Goal: Ask a question: Seek information or help from site administrators or community

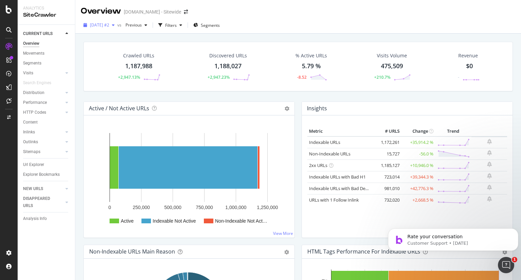
click at [115, 25] on icon "button" at bounding box center [113, 25] width 3 height 4
click at [77, 103] on div "Crawled URLs 1,187,988 +2,947.13% Discovered URLs 1,188,027 +2,947.23% % Active…" at bounding box center [297, 174] width 445 height 280
click at [505, 263] on icon "Open Intercom Messenger" at bounding box center [504, 263] width 11 height 11
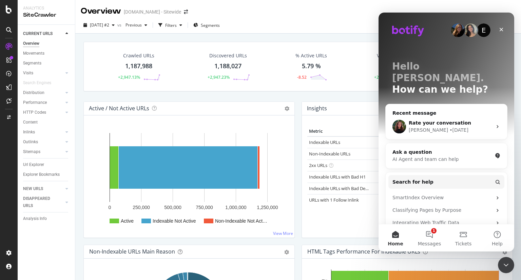
click at [470, 126] on div "Anne • 1d ago" at bounding box center [449, 129] width 83 height 7
click at [433, 115] on main "E Hello Eric. How can we help? Recent message Rate your conversation Anne • 1d …" at bounding box center [446, 132] width 136 height 239
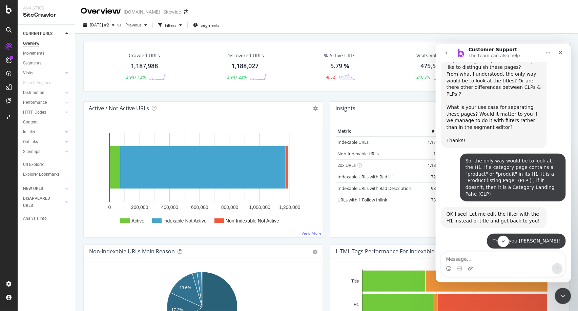
scroll to position [1, 0]
click at [505, 244] on icon "Scroll to bottom" at bounding box center [503, 241] width 6 height 6
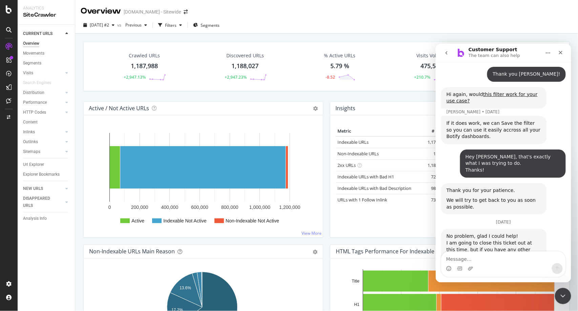
scroll to position [4753, 0]
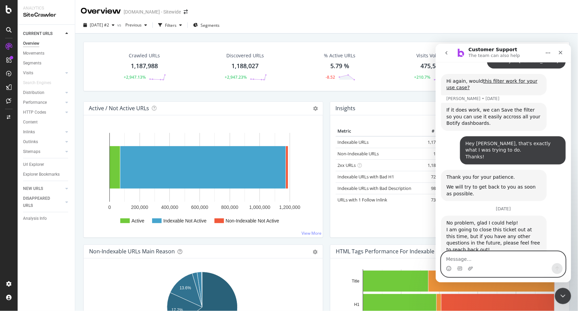
click at [507, 261] on textarea "Message…" at bounding box center [503, 257] width 124 height 12
type textarea "How do I know about the date range used by default ?"
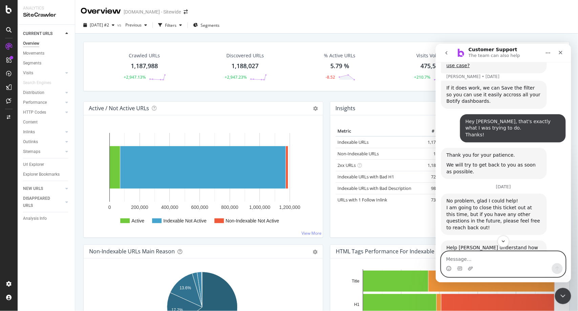
scroll to position [4789, 0]
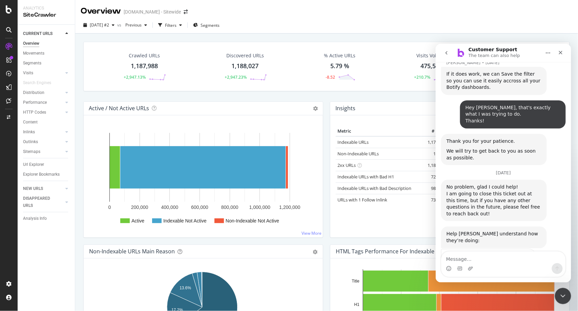
click at [446, 51] on icon "go back" at bounding box center [446, 52] width 2 height 3
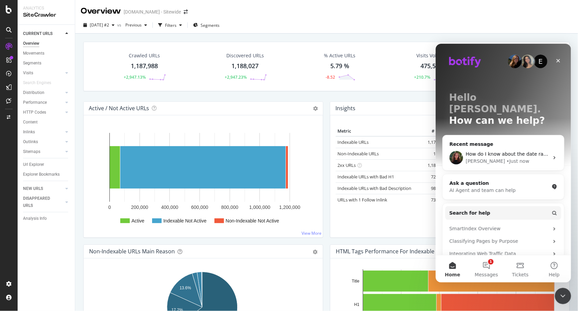
scroll to position [0, 0]
click at [517, 157] on div "Anne • Just now" at bounding box center [507, 160] width 83 height 7
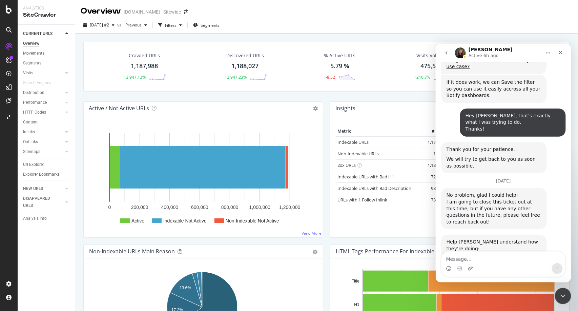
scroll to position [4775, 0]
click at [443, 53] on button "go back" at bounding box center [446, 52] width 13 height 13
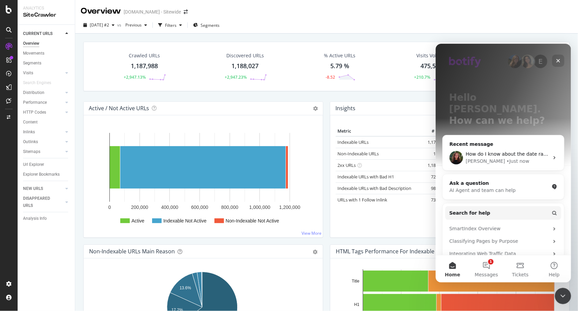
scroll to position [76, 0]
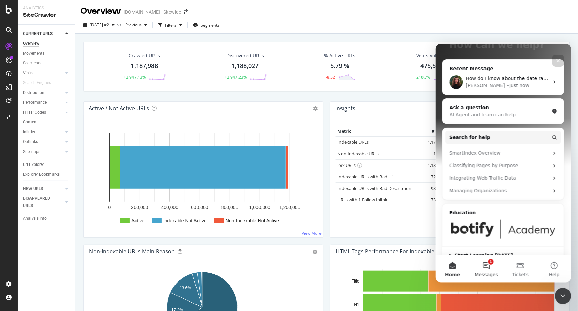
drag, startPoint x: 488, startPoint y: 268, endPoint x: 657, endPoint y: 45, distance: 279.8
click at [488, 268] on button "1 Messages" at bounding box center [486, 268] width 34 height 27
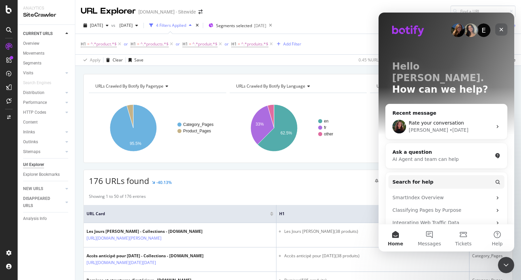
click at [504, 32] on div "Close" at bounding box center [501, 29] width 12 height 12
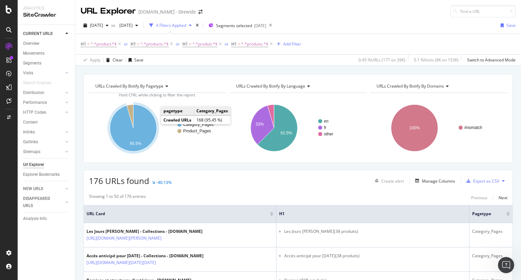
click at [154, 127] on icon "A chart." at bounding box center [133, 127] width 47 height 47
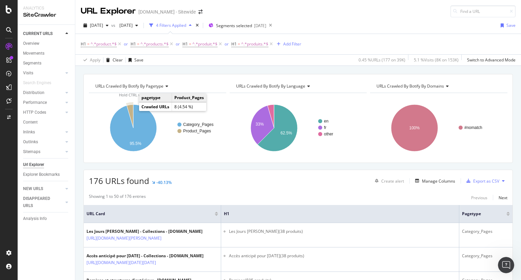
click at [130, 107] on icon "A chart." at bounding box center [130, 115] width 6 height 23
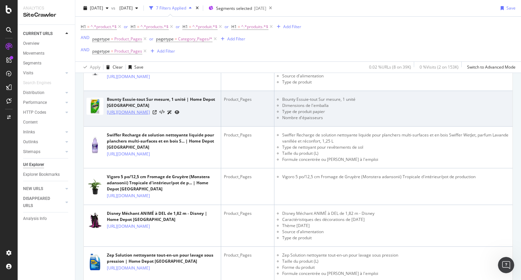
scroll to position [196, 0]
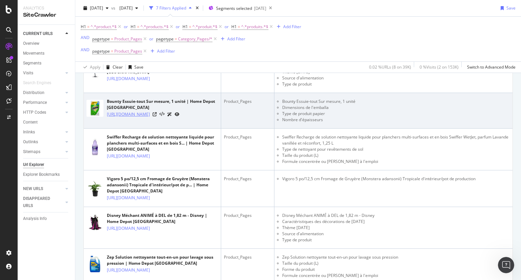
click at [150, 118] on link "https://www.homedepot.ca/produit/bounty-essuie-tout-sur-mesure-1-unite/10018955…" at bounding box center [128, 114] width 43 height 7
click at [157, 116] on icon at bounding box center [155, 114] width 4 height 4
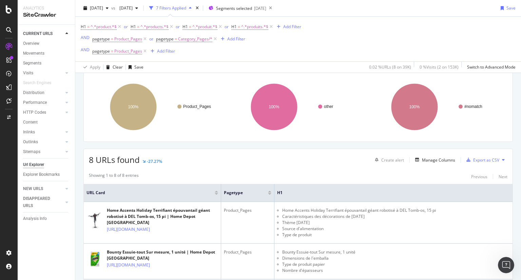
scroll to position [45, 0]
click at [422, 159] on div "Manage Columns" at bounding box center [438, 160] width 33 height 6
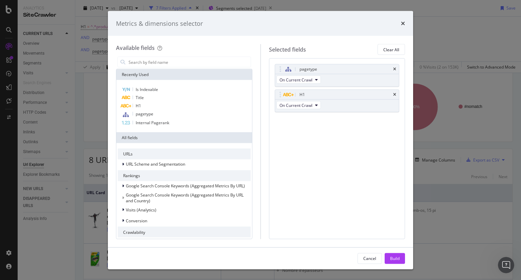
click at [402, 19] on div "times" at bounding box center [403, 23] width 4 height 9
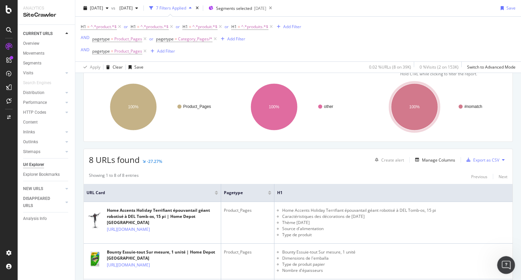
click at [508, 261] on icon "Open Intercom Messenger" at bounding box center [504, 263] width 11 height 11
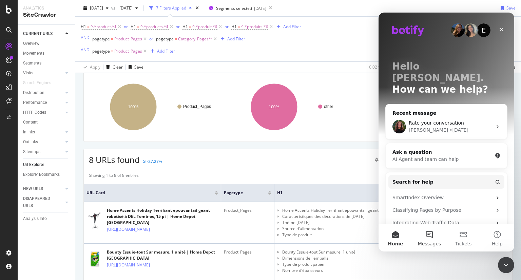
click at [431, 233] on button "Messages" at bounding box center [429, 237] width 34 height 27
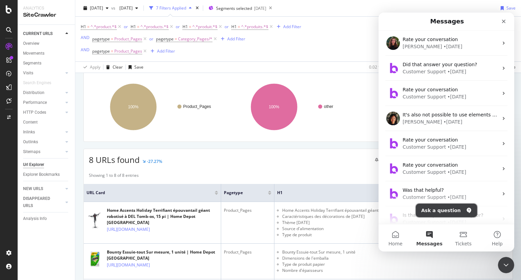
click at [448, 211] on button "Ask a question" at bounding box center [446, 210] width 61 height 14
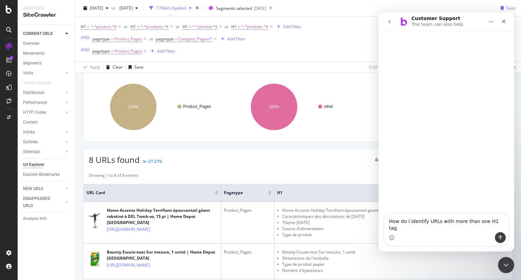
type textarea "How do I identify URLs with more than one H1 tag ?"
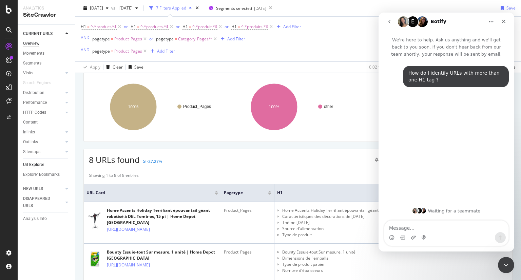
click at [31, 41] on div "Overview" at bounding box center [31, 43] width 16 height 7
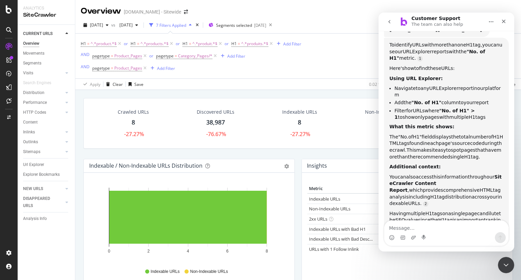
scroll to position [1, 0]
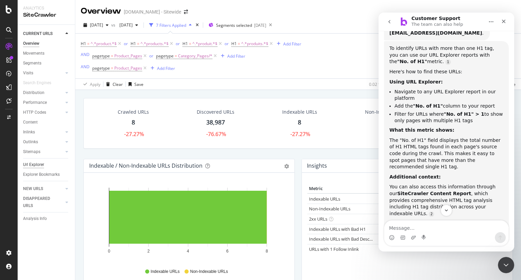
click at [42, 164] on div "Url Explorer" at bounding box center [33, 164] width 21 height 7
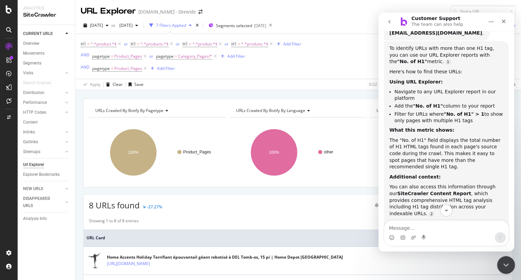
click at [501, 261] on icon "Close Intercom Messenger" at bounding box center [505, 264] width 8 height 8
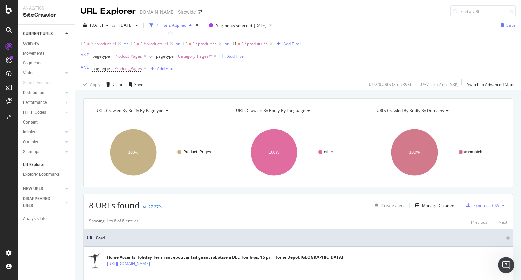
click at [192, 26] on icon "button" at bounding box center [190, 25] width 3 height 4
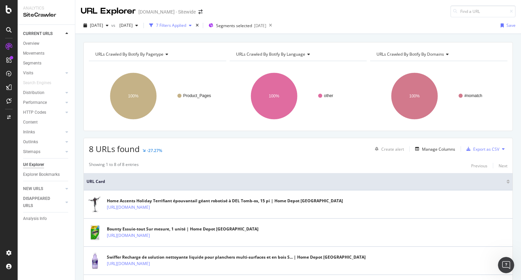
click at [192, 26] on icon "button" at bounding box center [190, 25] width 3 height 4
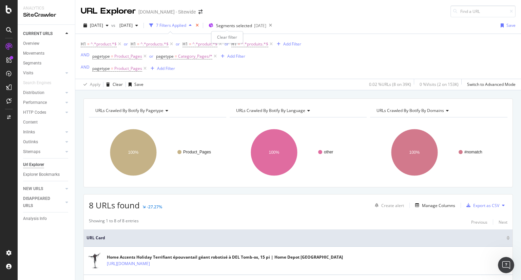
click at [199, 25] on icon "times" at bounding box center [197, 25] width 3 height 4
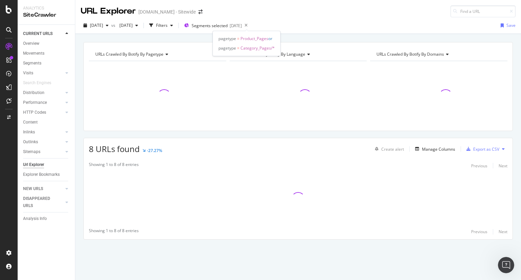
click at [225, 25] on span "Segments selected" at bounding box center [210, 26] width 36 height 6
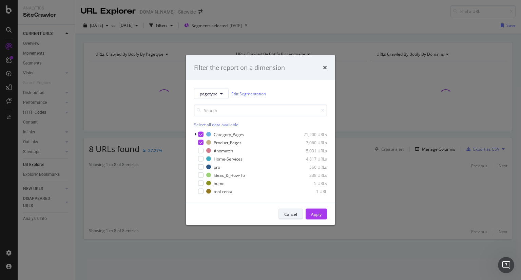
click at [295, 213] on div "Cancel" at bounding box center [290, 214] width 13 height 6
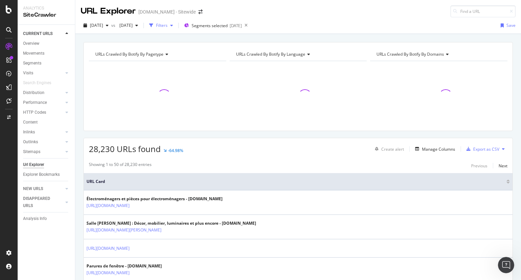
click at [176, 26] on div "button" at bounding box center [171, 25] width 8 height 4
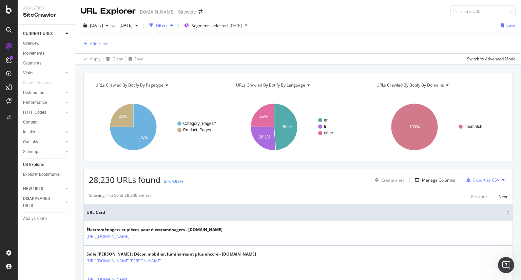
click at [176, 26] on div "button" at bounding box center [171, 25] width 8 height 4
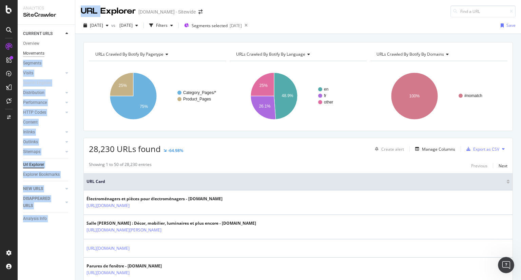
drag, startPoint x: 101, startPoint y: 13, endPoint x: 41, endPoint y: 55, distance: 73.5
click at [41, 55] on div "Analytics SiteCrawler CURRENT URLS Overview Movements Segments Visits Analysis …" at bounding box center [269, 140] width 503 height 280
click at [41, 55] on div "Movements" at bounding box center [33, 53] width 21 height 7
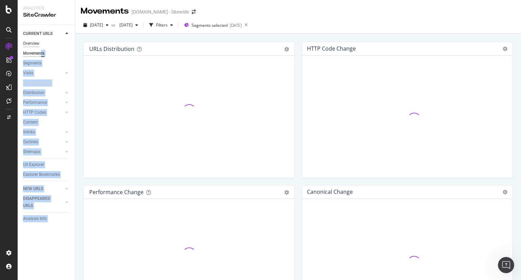
click at [33, 46] on div "Overview" at bounding box center [31, 43] width 16 height 7
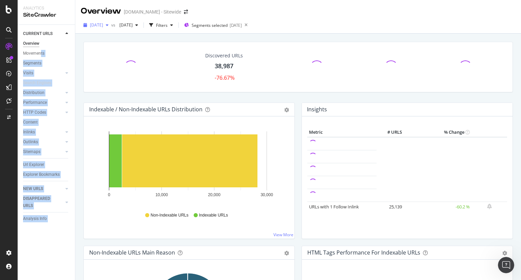
click at [108, 25] on icon "button" at bounding box center [107, 25] width 3 height 4
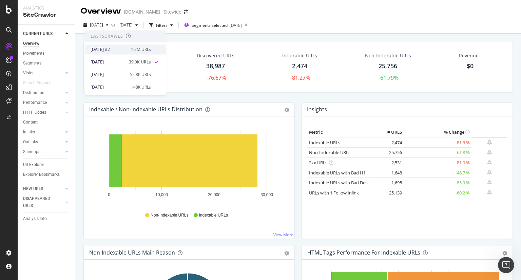
click at [110, 48] on div "[DATE] #2" at bounding box center [108, 49] width 36 height 6
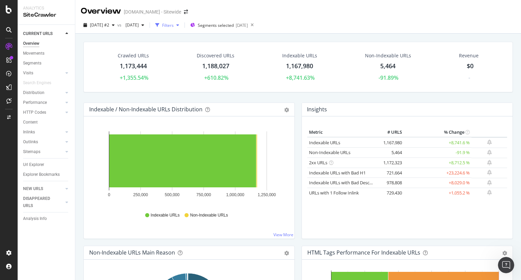
click at [182, 25] on div "button" at bounding box center [178, 25] width 8 height 4
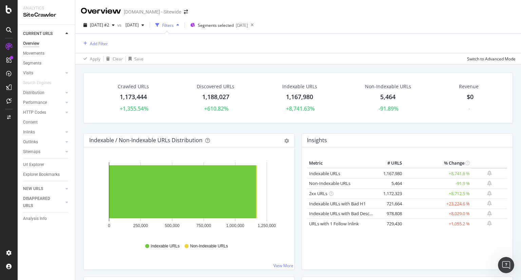
click at [182, 24] on div "button" at bounding box center [178, 25] width 8 height 4
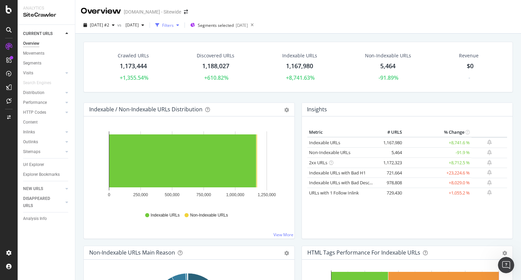
click at [182, 25] on div "button" at bounding box center [178, 25] width 8 height 4
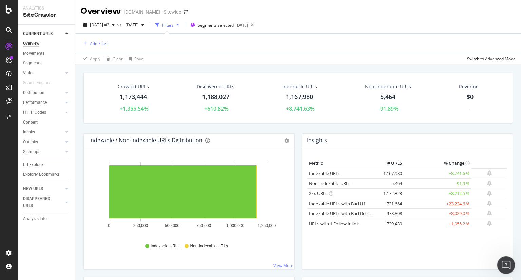
click at [504, 257] on div "Open Intercom Messenger" at bounding box center [505, 264] width 22 height 22
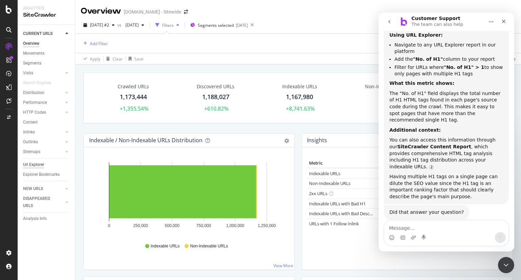
click at [35, 163] on div "Url Explorer" at bounding box center [33, 164] width 21 height 7
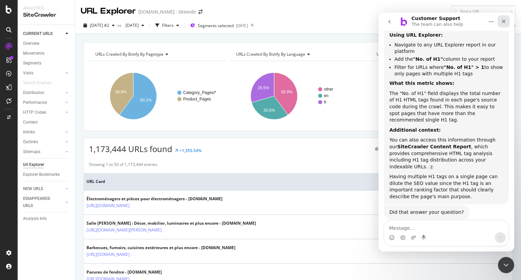
click at [505, 20] on icon "Close" at bounding box center [504, 22] width 4 height 4
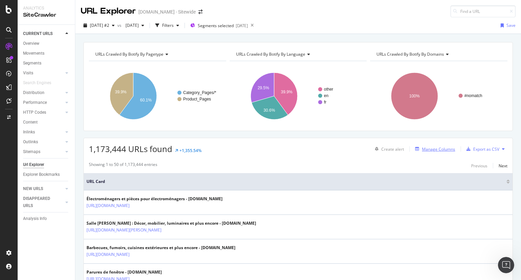
click at [428, 146] on div "Manage Columns" at bounding box center [438, 149] width 33 height 6
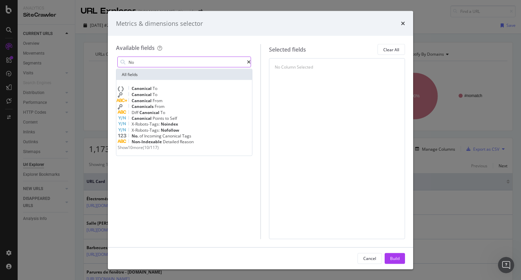
type input "N"
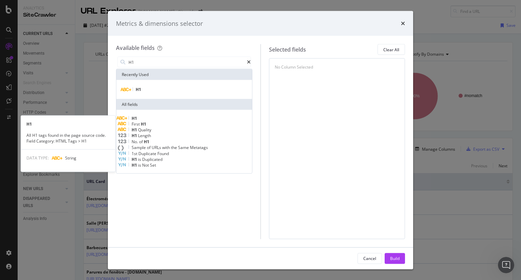
type input "H1"
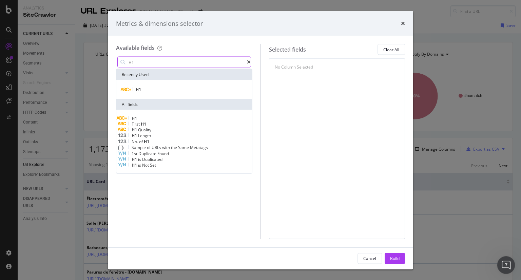
click at [504, 261] on icon "Open Intercom Messenger" at bounding box center [504, 263] width 11 height 11
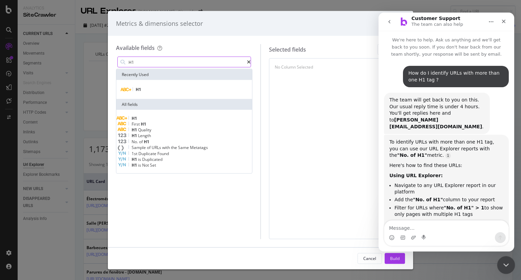
scroll to position [140, 0]
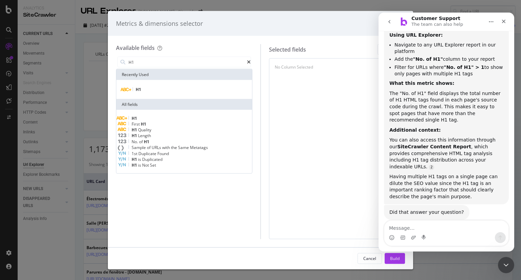
click at [139, 144] on span "No." at bounding box center [135, 141] width 7 height 6
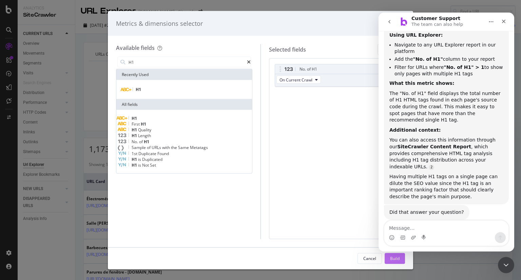
click at [398, 259] on div "Build" at bounding box center [394, 258] width 9 height 6
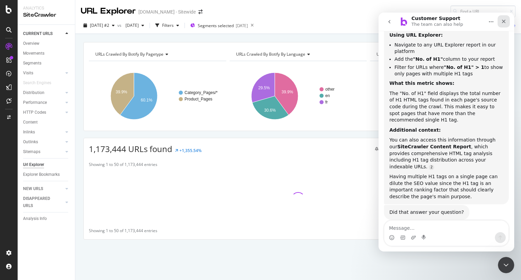
click at [505, 23] on icon "Close" at bounding box center [503, 21] width 5 height 5
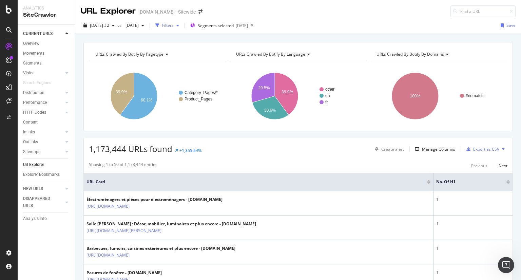
click at [179, 25] on icon "button" at bounding box center [177, 25] width 3 height 4
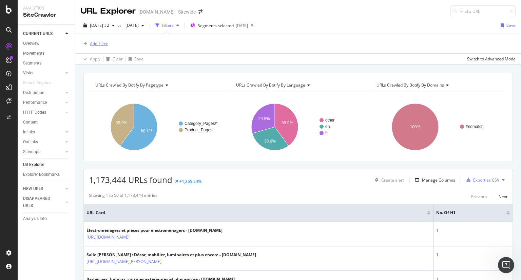
click at [96, 44] on div "Add Filter" at bounding box center [99, 44] width 18 height 6
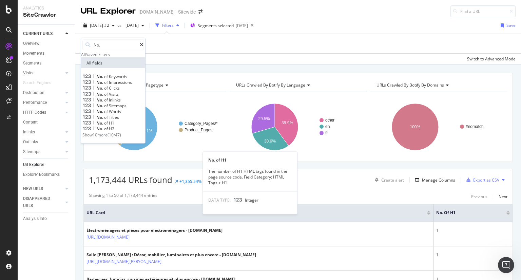
type input "No."
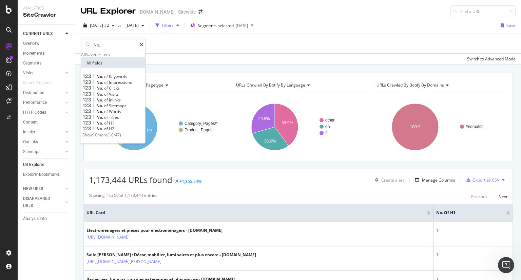
click at [128, 126] on div "No. of H1" at bounding box center [112, 123] width 61 height 6
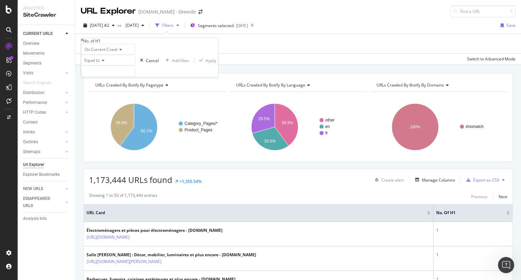
click at [103, 65] on div "Equal to" at bounding box center [108, 60] width 54 height 11
click at [107, 101] on span "Greater than" at bounding box center [95, 98] width 24 height 6
click at [110, 77] on input "number" at bounding box center [108, 71] width 54 height 12
type input "1"
click at [205, 63] on div "Apply" at bounding box center [210, 60] width 11 height 6
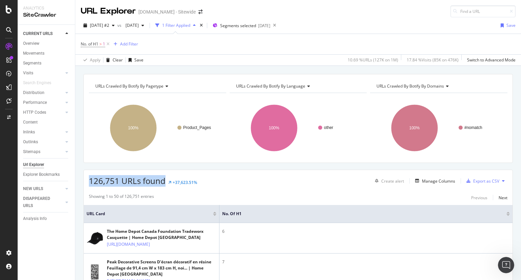
drag, startPoint x: 90, startPoint y: 182, endPoint x: 164, endPoint y: 176, distance: 74.1
click at [164, 176] on span "126,751 URLs found" at bounding box center [127, 180] width 77 height 11
copy span "126,751 URLs found"
click at [502, 261] on icon "Open Intercom Messenger" at bounding box center [504, 263] width 11 height 11
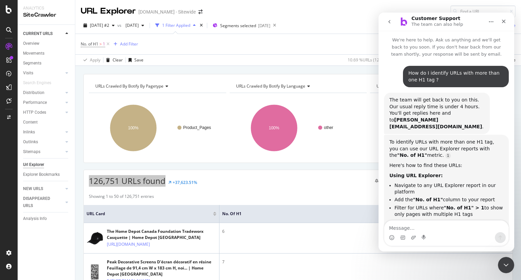
scroll to position [140, 0]
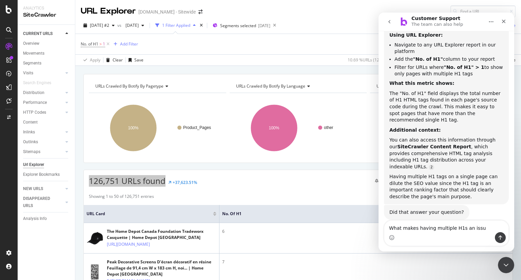
type textarea "What makes having multiple H1s an issue"
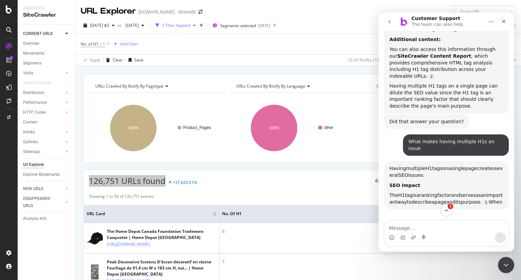
scroll to position [199, 0]
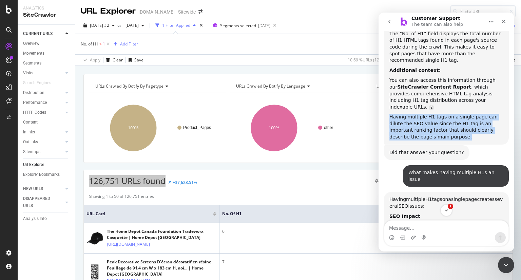
drag, startPoint x: 389, startPoint y: 103, endPoint x: 450, endPoint y: 124, distance: 64.0
click at [450, 124] on div "Having multiple H1 tags on a single page can dilute the SEO value since the H1 …" at bounding box center [446, 127] width 114 height 26
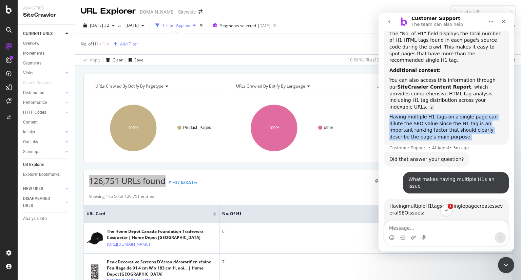
copy div "Having multiple H1 tags on a single page can dilute the SEO value since the H1 …"
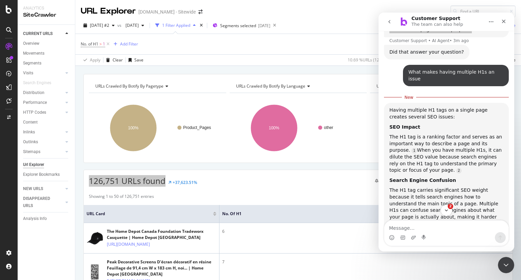
scroll to position [308, 0]
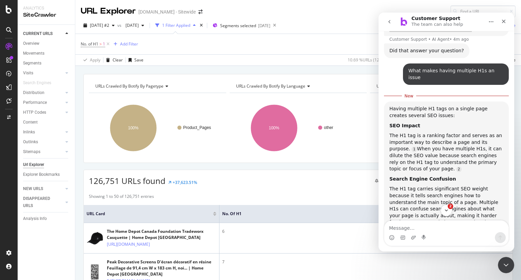
click at [503, 23] on icon "Close" at bounding box center [503, 21] width 5 height 5
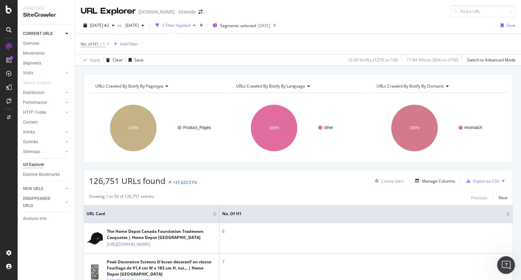
click at [509, 264] on div "Open Intercom Messenger" at bounding box center [505, 264] width 22 height 22
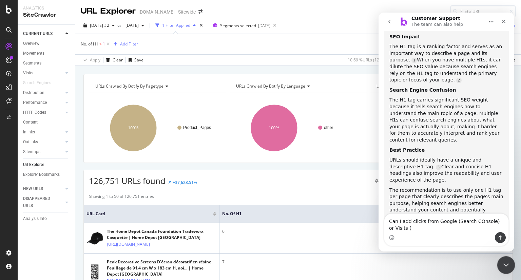
scroll to position [386, 0]
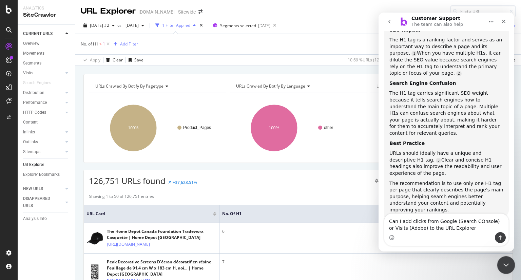
type textarea "Can I add clicks from Google (Search COnsole) or Visits (Adobe) to the URL Expl…"
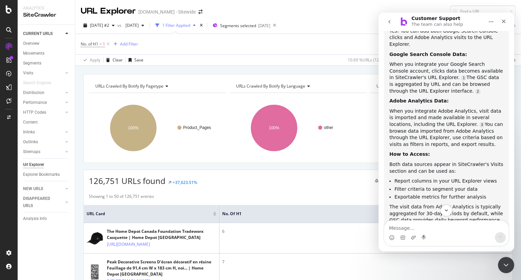
scroll to position [637, 0]
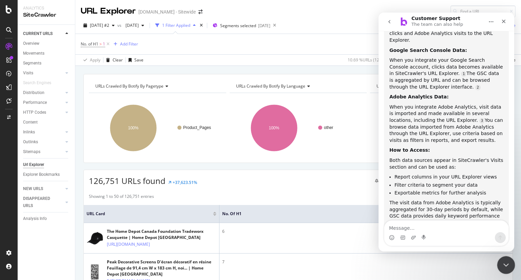
click at [505, 265] on icon "Close Intercom Messenger" at bounding box center [505, 264] width 8 height 8
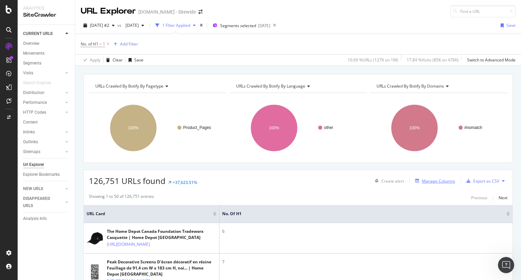
click at [416, 180] on div "button" at bounding box center [416, 181] width 9 height 4
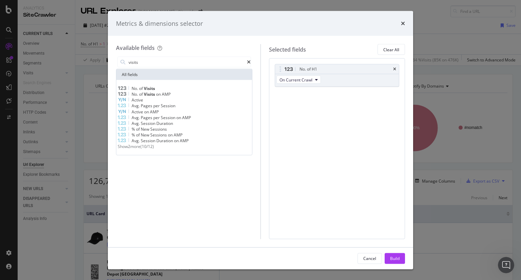
click at [132, 149] on span "Show 2 more" at bounding box center [129, 146] width 23 height 6
click at [153, 88] on span "Visits" at bounding box center [149, 88] width 11 height 6
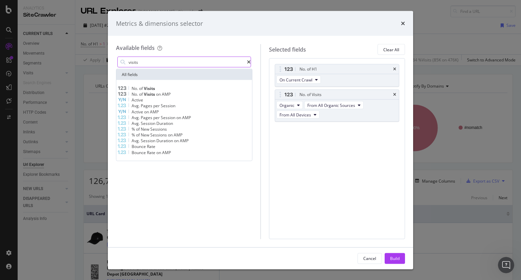
click at [154, 61] on input "visits" at bounding box center [187, 62] width 119 height 10
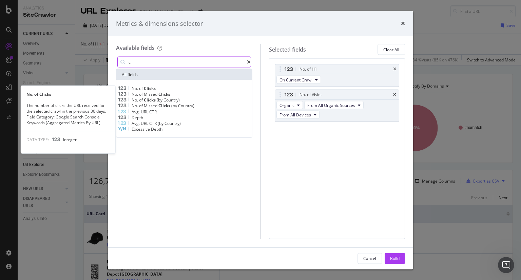
type input "cli"
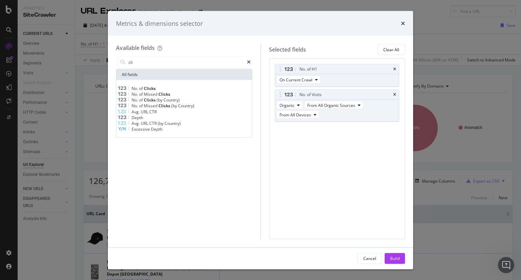
click at [156, 88] on span "Clicks" at bounding box center [150, 88] width 12 height 6
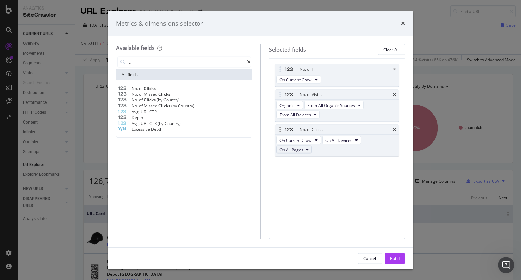
click at [308, 147] on icon "modal" at bounding box center [307, 149] width 3 height 4
click at [337, 187] on div "No. of H1 On Current Crawl No. of Visits Organic From All Organic Sources From …" at bounding box center [337, 148] width 136 height 180
click at [399, 260] on div "Build" at bounding box center [394, 258] width 9 height 6
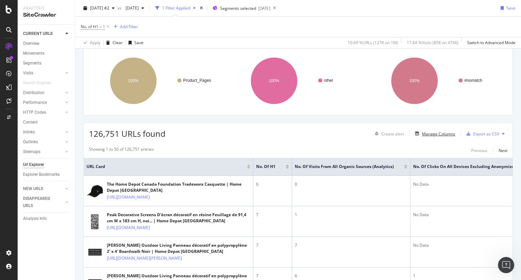
scroll to position [47, 0]
click at [406, 164] on div at bounding box center [405, 165] width 3 height 2
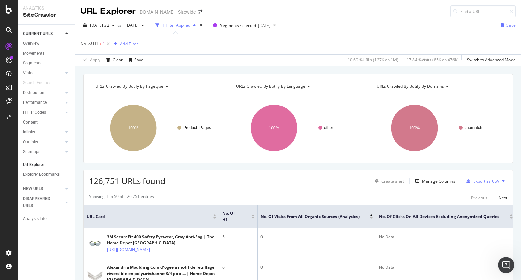
click at [127, 44] on div "Add Filter" at bounding box center [129, 44] width 18 height 6
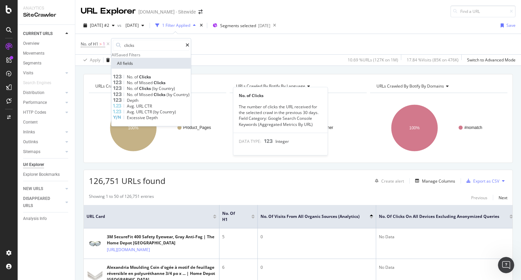
type input "clicks"
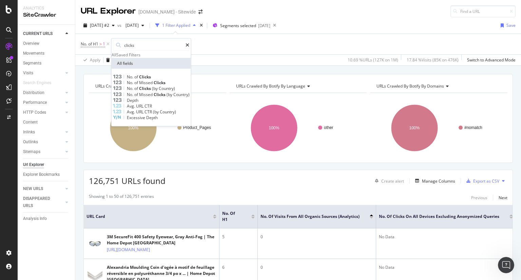
click at [151, 80] on span "Clicks" at bounding box center [145, 77] width 12 height 6
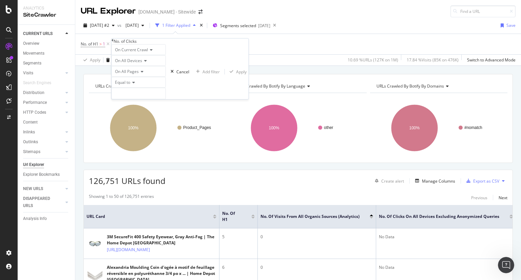
click at [135, 85] on icon at bounding box center [132, 83] width 5 height 4
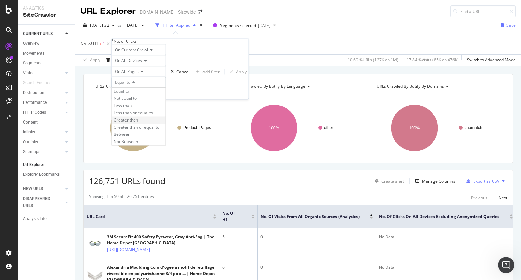
click at [146, 123] on div "Greater than" at bounding box center [139, 119] width 54 height 7
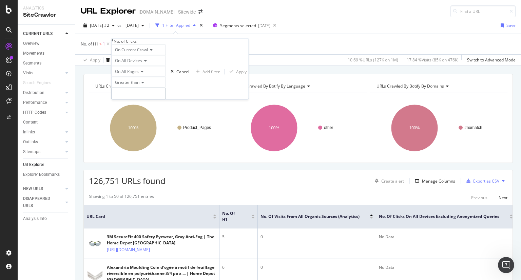
click at [163, 99] on input "number" at bounding box center [139, 94] width 54 height 12
type input "0"
click at [236, 75] on div "Apply" at bounding box center [241, 72] width 11 height 6
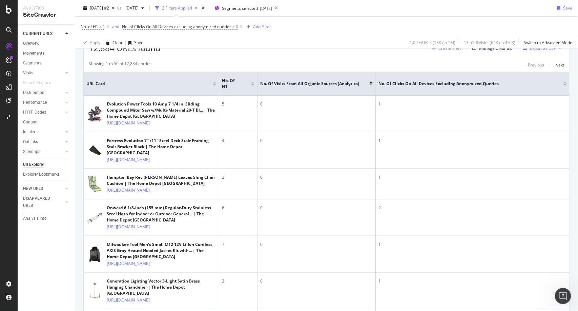
scroll to position [133, 0]
click at [520, 85] on div at bounding box center [565, 85] width 3 height 2
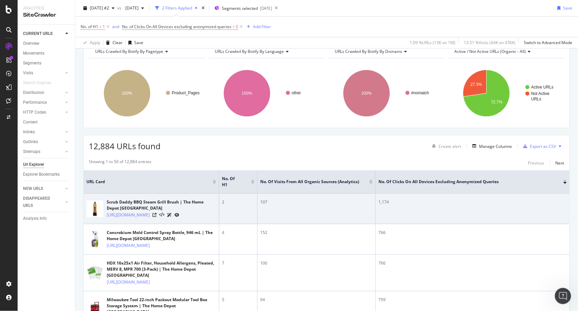
scroll to position [25, 0]
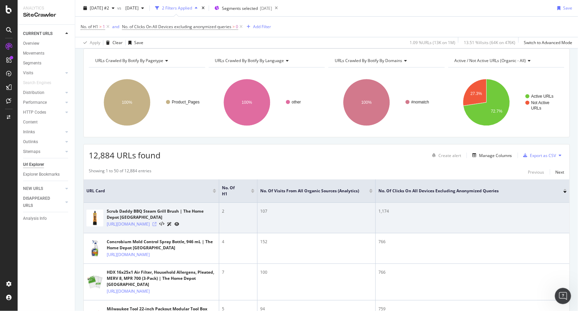
click at [157, 226] on icon at bounding box center [155, 224] width 4 height 4
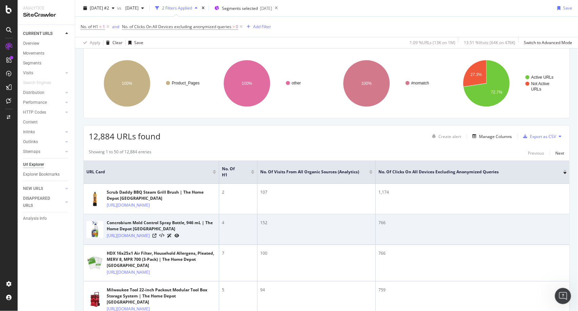
scroll to position [46, 0]
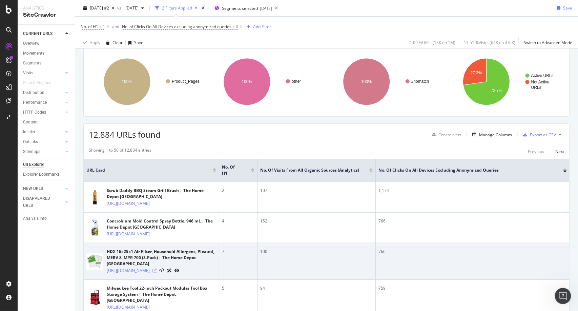
click at [157, 273] on icon at bounding box center [155, 270] width 4 height 4
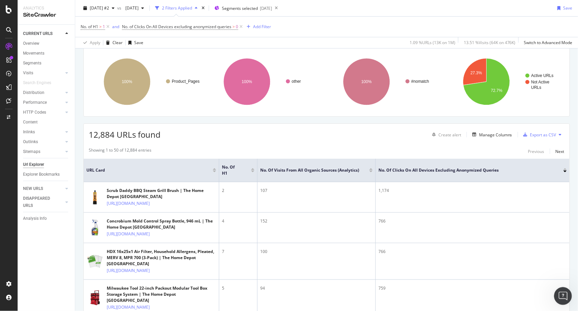
click at [520, 279] on icon "Open Intercom Messenger" at bounding box center [562, 294] width 11 height 11
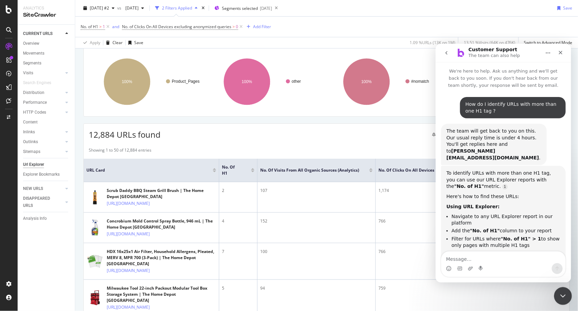
scroll to position [637, 0]
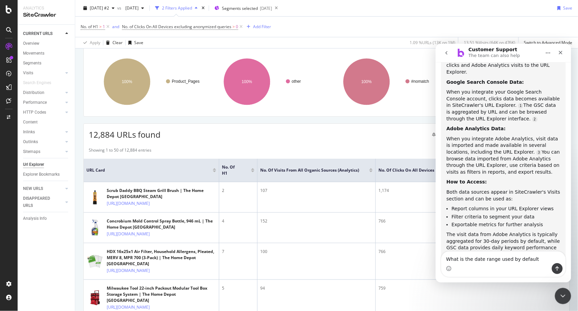
type textarea "What is the date range used by default ?"
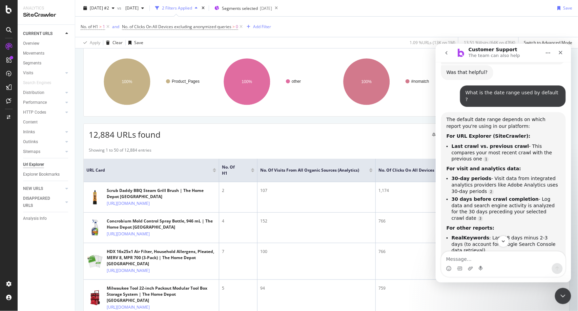
scroll to position [867, 0]
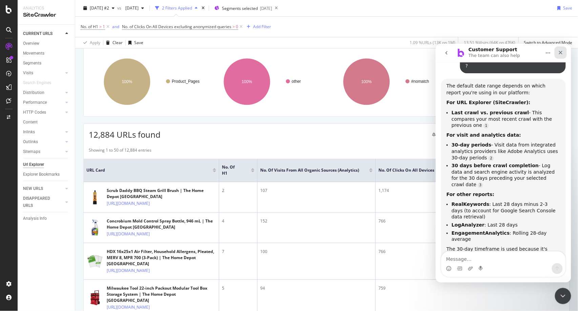
click at [520, 52] on icon "Close" at bounding box center [561, 53] width 4 height 4
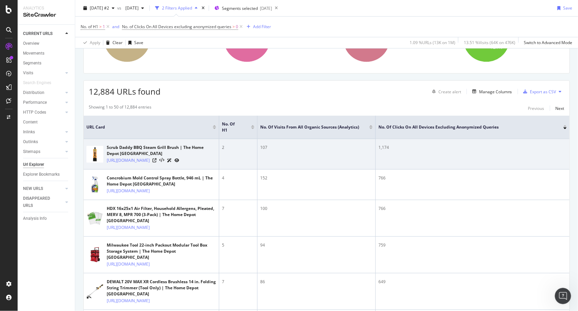
scroll to position [90, 0]
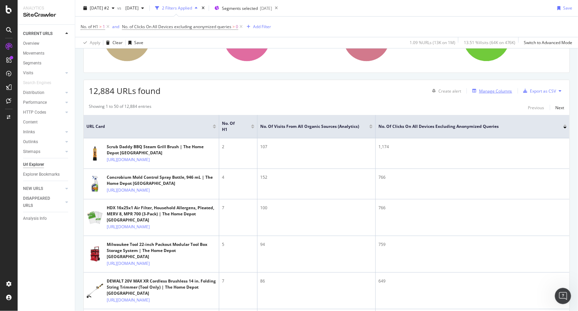
click at [479, 92] on div "Manage Columns" at bounding box center [495, 91] width 33 height 6
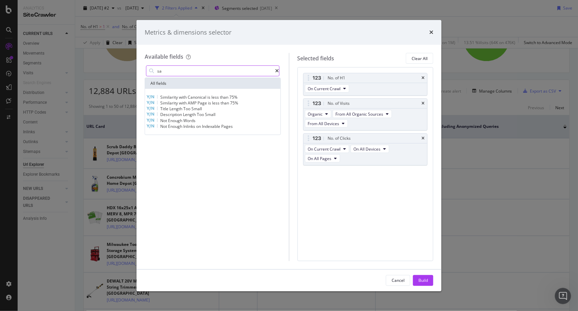
type input "s"
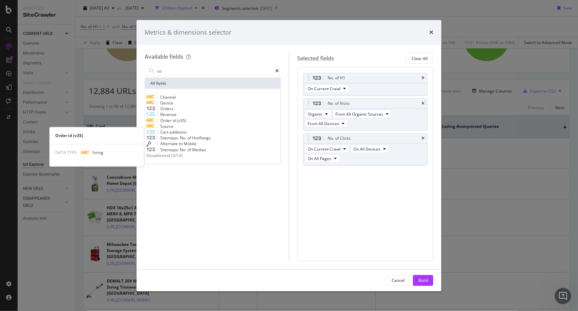
type input "c"
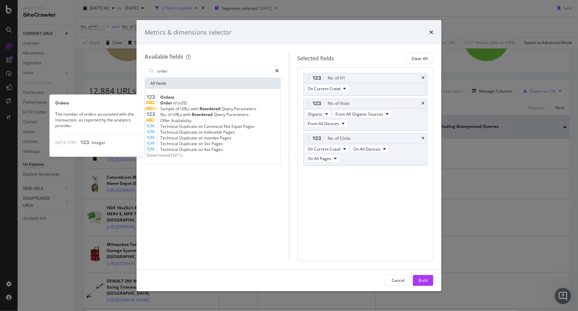
type input "order"
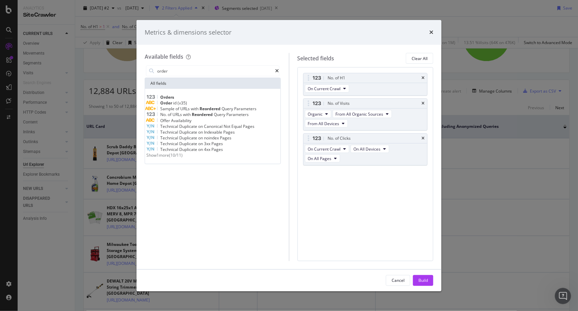
click at [172, 98] on span "Orders" at bounding box center [167, 97] width 14 height 6
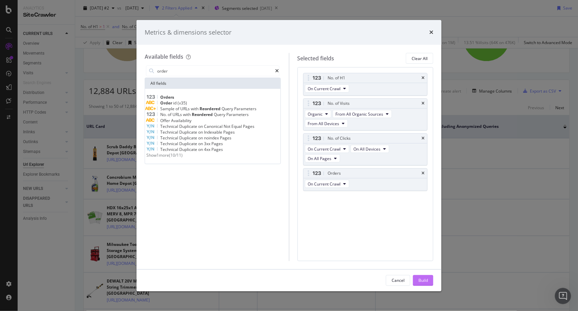
click at [431, 279] on button "Build" at bounding box center [423, 280] width 20 height 11
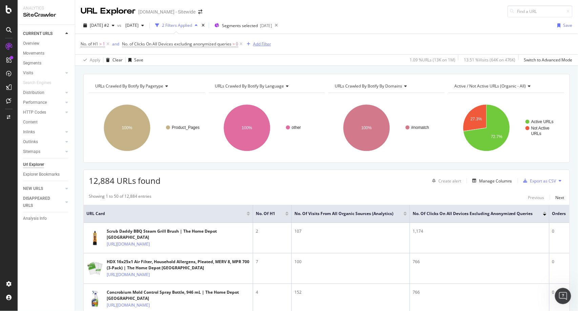
click at [264, 41] on div "Add Filter" at bounding box center [262, 44] width 18 height 6
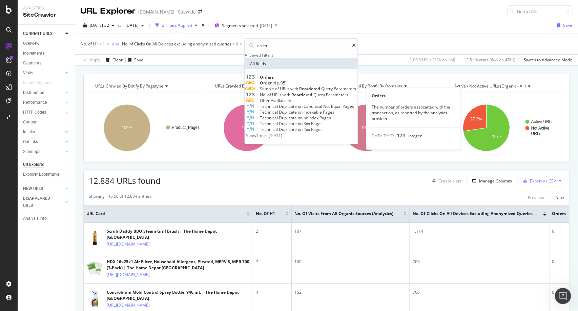
type input "order"
click at [284, 80] on div "Orders" at bounding box center [301, 77] width 110 height 6
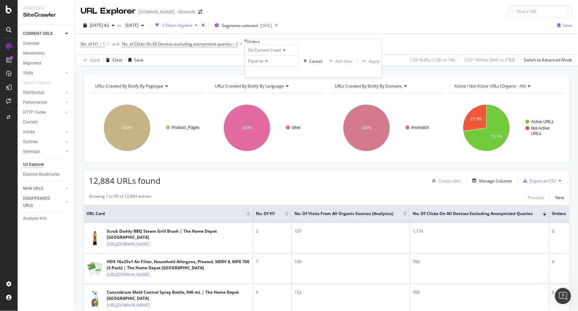
click at [266, 63] on icon at bounding box center [266, 61] width 5 height 4
click at [271, 101] on span "Greater than" at bounding box center [259, 99] width 24 height 6
click at [289, 78] on input "number" at bounding box center [272, 72] width 54 height 12
type input "0"
click at [369, 64] on div "Apply" at bounding box center [374, 61] width 11 height 6
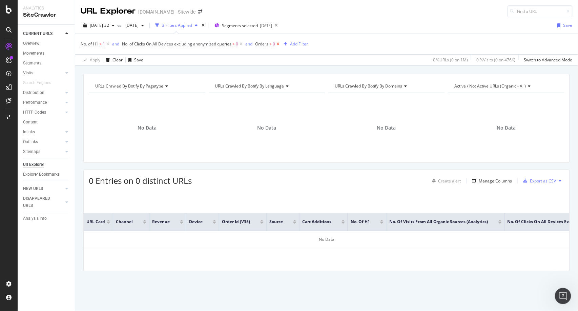
click at [278, 43] on icon at bounding box center [278, 44] width 6 height 7
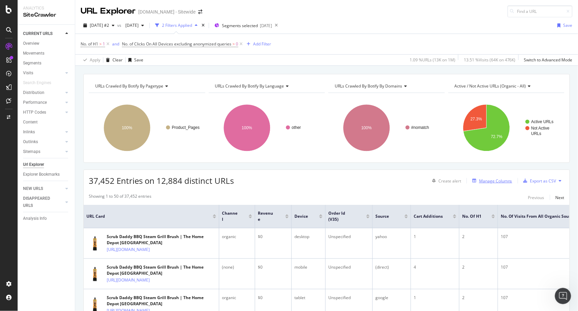
click at [472, 181] on icon "button" at bounding box center [474, 181] width 4 height 4
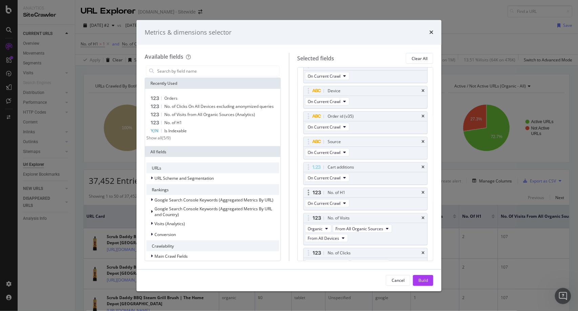
scroll to position [34, 0]
click at [422, 171] on icon "times" at bounding box center [423, 171] width 3 height 4
click at [422, 145] on icon "times" at bounding box center [423, 146] width 3 height 4
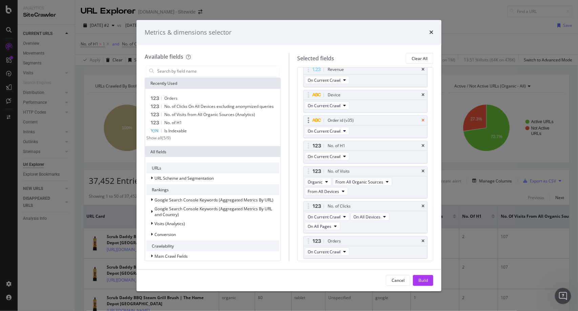
click at [422, 119] on icon "times" at bounding box center [423, 120] width 3 height 4
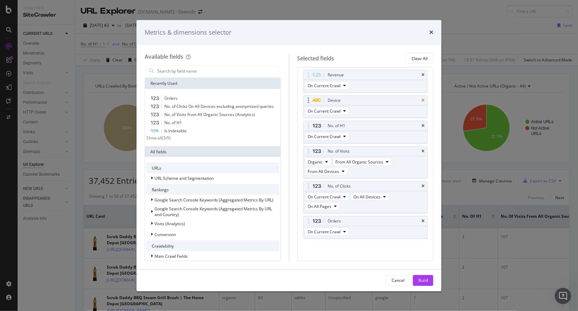
click at [422, 99] on icon "times" at bounding box center [423, 100] width 3 height 4
click at [422, 78] on icon "times" at bounding box center [423, 78] width 3 height 4
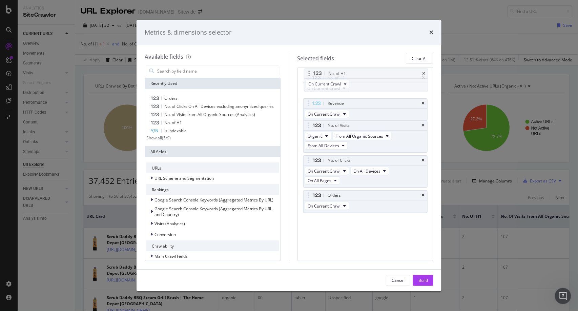
drag, startPoint x: 395, startPoint y: 106, endPoint x: 395, endPoint y: 76, distance: 29.8
click at [395, 76] on body "Analytics SiteCrawler CURRENT URLS Overview Movements Segments Visits Analysis …" at bounding box center [289, 155] width 578 height 311
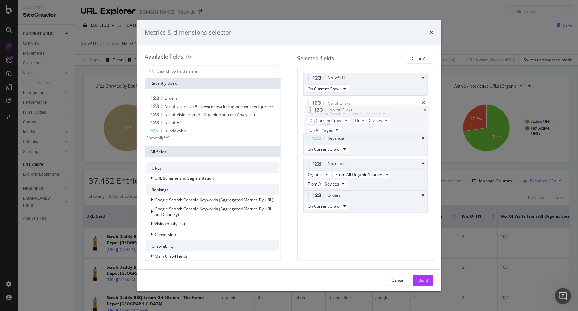
drag, startPoint x: 380, startPoint y: 161, endPoint x: 381, endPoint y: 106, distance: 54.9
click at [381, 106] on body "Analytics SiteCrawler CURRENT URLS Overview Movements Segments Visits Analysis …" at bounding box center [289, 155] width 578 height 311
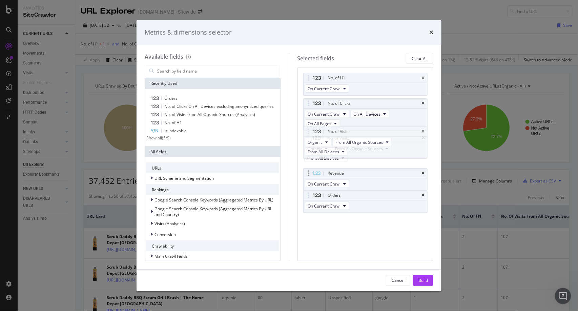
drag, startPoint x: 372, startPoint y: 164, endPoint x: 372, endPoint y: 153, distance: 11.9
click at [372, 133] on body "Analytics SiteCrawler CURRENT URLS Overview Movements Segments Visits Analysis …" at bounding box center [289, 155] width 578 height 311
click at [418, 279] on button "Build" at bounding box center [423, 280] width 20 height 11
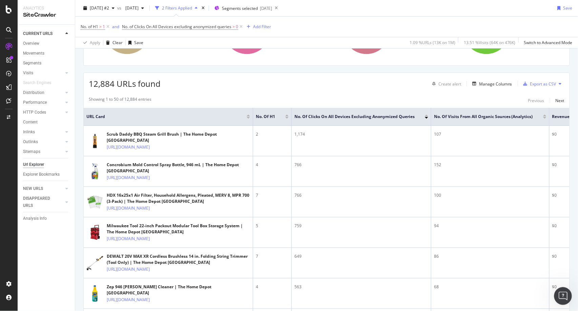
click at [520, 279] on icon "Open Intercom Messenger" at bounding box center [562, 294] width 11 height 11
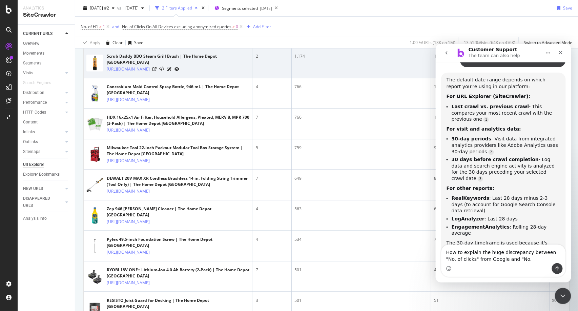
scroll to position [175, 0]
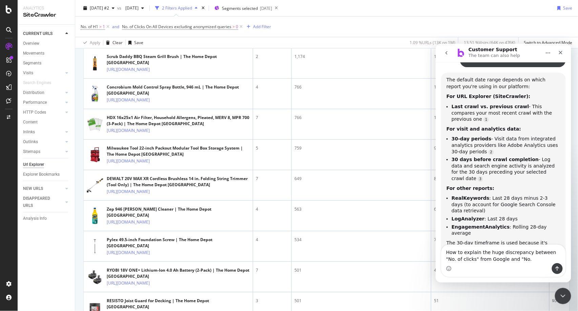
type textarea "How to explain the huge discrepancy between "No. of clicks" from Google and "No."
drag, startPoint x: 558, startPoint y: 276, endPoint x: 559, endPoint y: 268, distance: 7.9
click at [520, 268] on div "How to explain the huge discrepancy between "No. of clicks" from Google and "No…" at bounding box center [503, 260] width 124 height 32
click at [520, 268] on icon "Send a message…" at bounding box center [557, 267] width 5 height 5
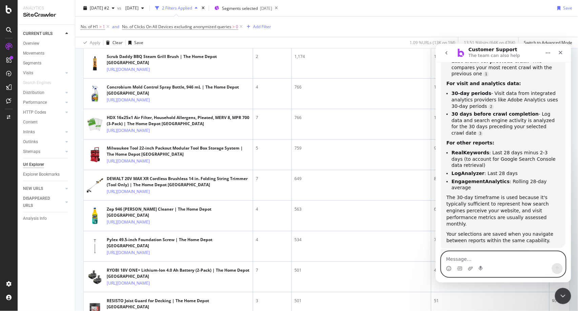
scroll to position [923, 0]
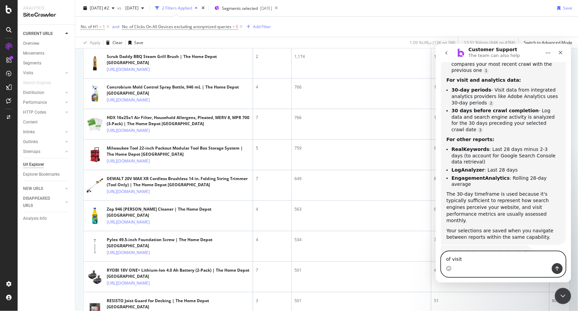
type textarea "of visits"
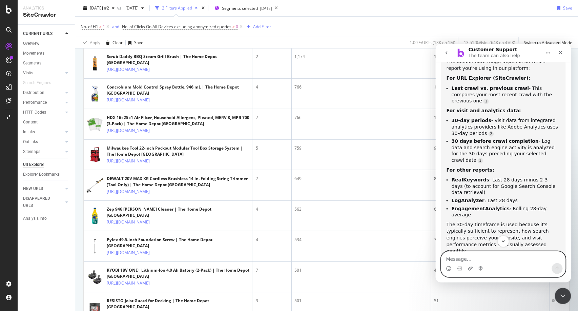
scroll to position [888, 0]
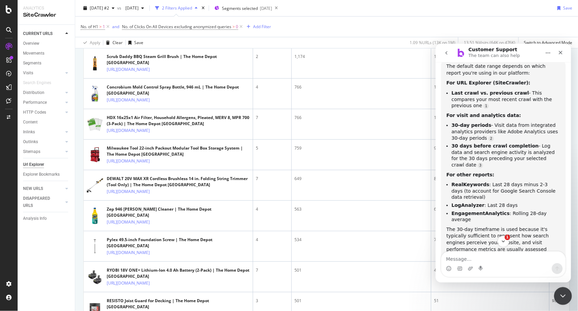
click at [520, 279] on icon "Close Intercom Messenger" at bounding box center [562, 295] width 5 height 3
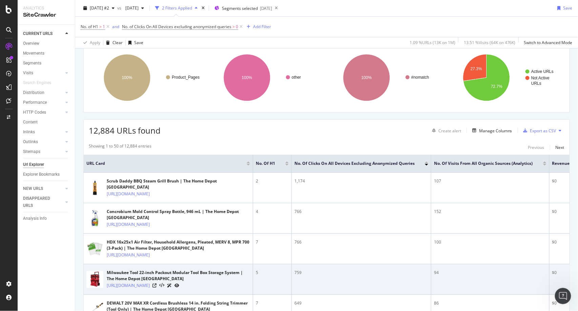
scroll to position [49, 0]
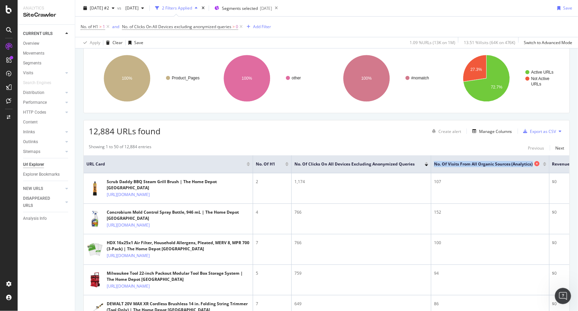
drag, startPoint x: 431, startPoint y: 164, endPoint x: 531, endPoint y: 164, distance: 100.0
click at [520, 164] on th "No. of Visits from All Organic Sources (Analytics)" at bounding box center [490, 164] width 118 height 18
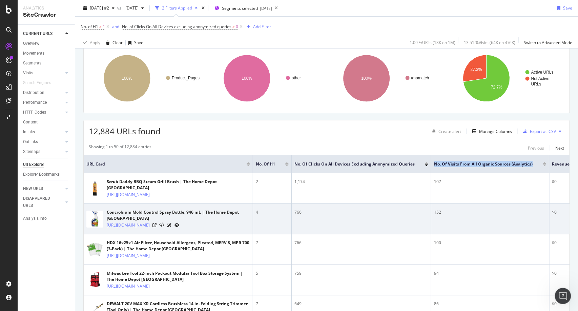
copy span "No. of Visits from All Organic Sources (Analytics)"
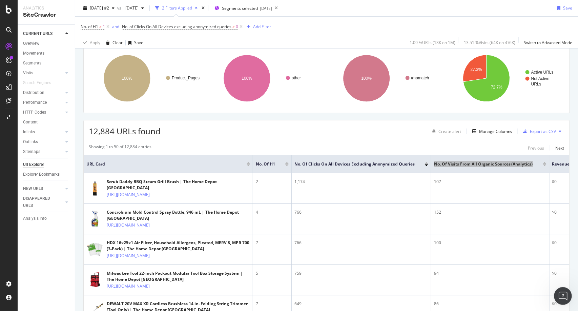
click at [520, 279] on icon "Open Intercom Messenger" at bounding box center [562, 294] width 11 height 11
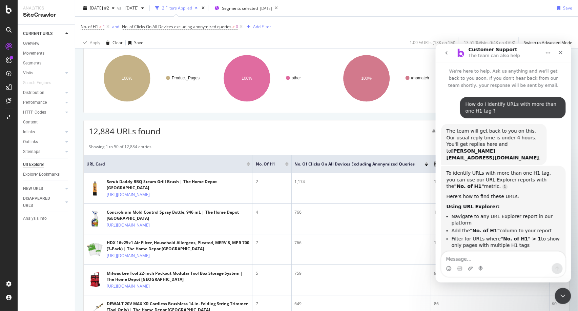
scroll to position [1, 0]
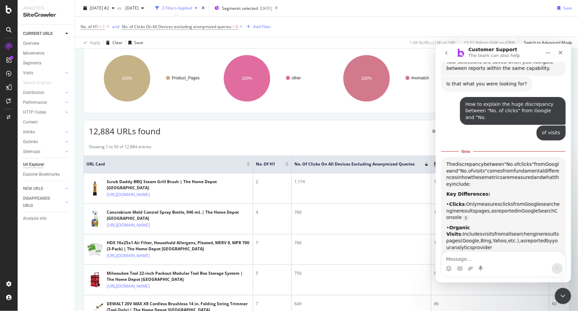
click at [478, 262] on textarea "Message…" at bounding box center [503, 257] width 124 height 12
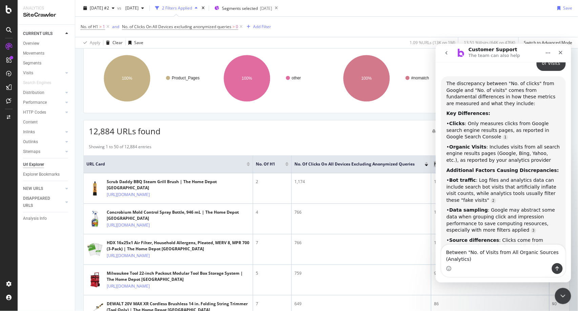
scroll to position [1167, 0]
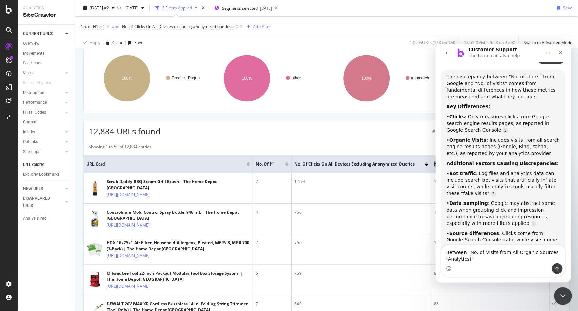
type textarea "Between "No. of Visits from All Organic Sources (Analytics)""
click at [520, 279] on icon "Close Intercom Messenger" at bounding box center [562, 295] width 8 height 8
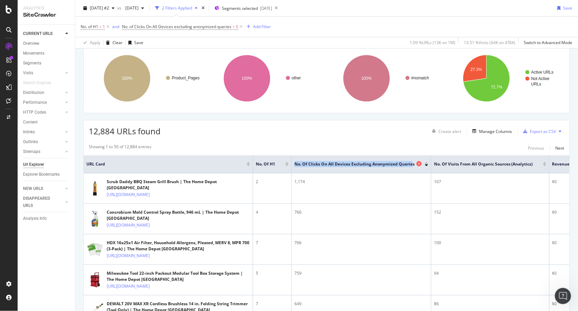
drag, startPoint x: 292, startPoint y: 165, endPoint x: 412, endPoint y: 163, distance: 120.0
click at [412, 163] on th "No. of Clicks On All Devices excluding anonymized queries" at bounding box center [362, 164] width 140 height 18
copy span "No. of Clicks On All Devices excluding anonymized querie"
click at [520, 279] on icon "Open Intercom Messenger" at bounding box center [562, 294] width 11 height 11
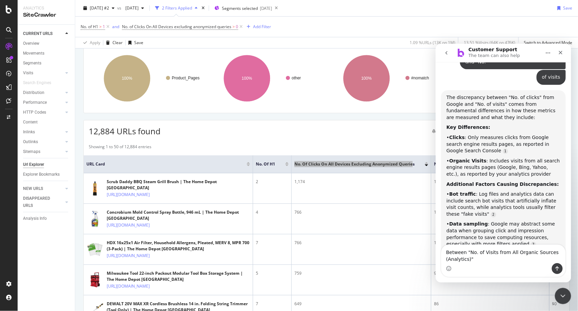
scroll to position [1156, 0]
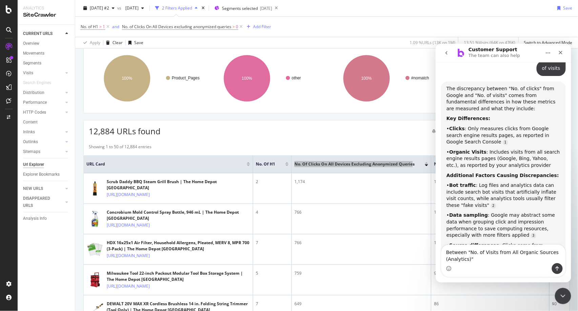
click at [466, 250] on textarea "Between "No. of Visits from All Organic Sources (Analytics)"" at bounding box center [503, 253] width 124 height 18
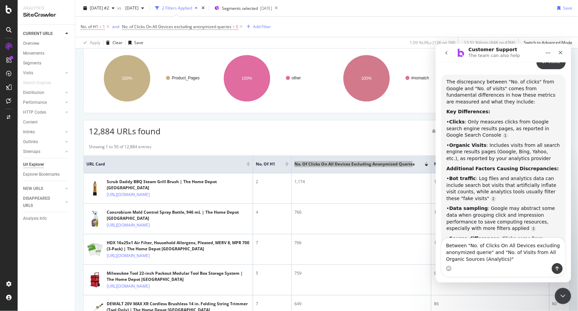
click at [494, 264] on div "Intercom messenger" at bounding box center [503, 268] width 124 height 11
click at [498, 255] on textarea "Between "No. of Clicks On All Devices excluding anonymized querie" and "No. of …" at bounding box center [503, 250] width 124 height 25
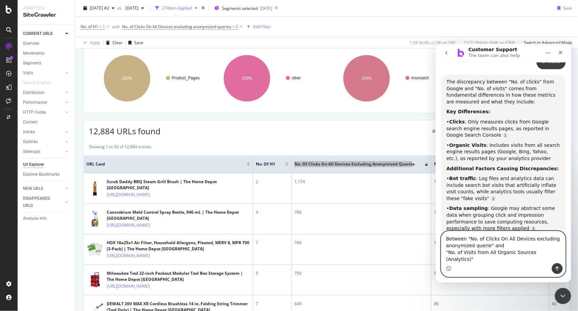
click at [512, 251] on textarea "Between "No. of Clicks On All Devices excluding anonymized querie" and "No. of …" at bounding box center [503, 247] width 124 height 32
type textarea "Between "No. of Clicks On All Devices excluding anonymized querie" - 1,174and "…"
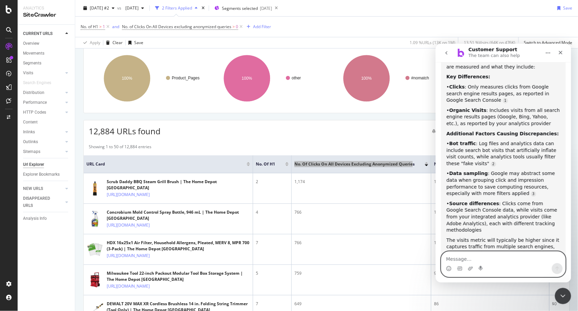
scroll to position [1211, 0]
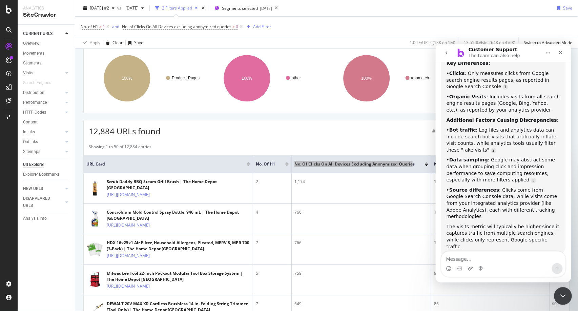
click at [520, 279] on icon "Close Intercom Messenger" at bounding box center [562, 295] width 8 height 8
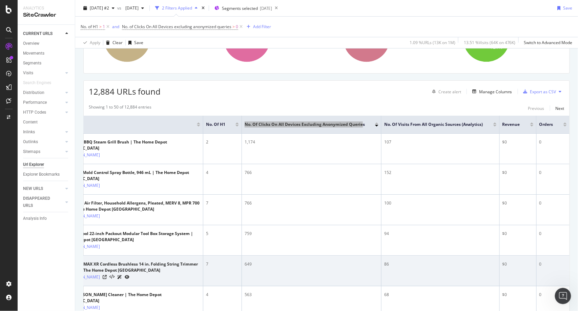
scroll to position [0, 0]
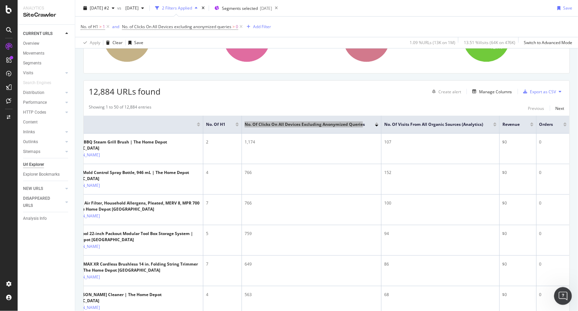
drag, startPoint x: 1109, startPoint y: 578, endPoint x: 557, endPoint y: 290, distance: 622.3
click at [520, 279] on div "Open Intercom Messenger" at bounding box center [562, 295] width 22 height 22
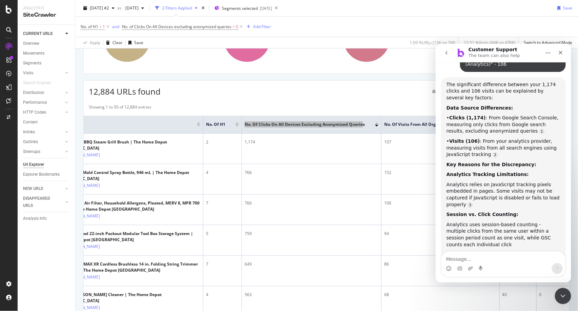
scroll to position [1460, 0]
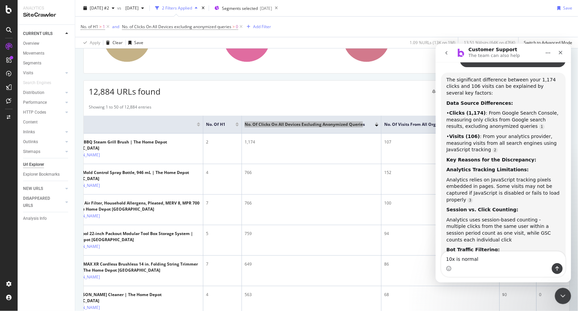
type textarea "10x is normal ?"
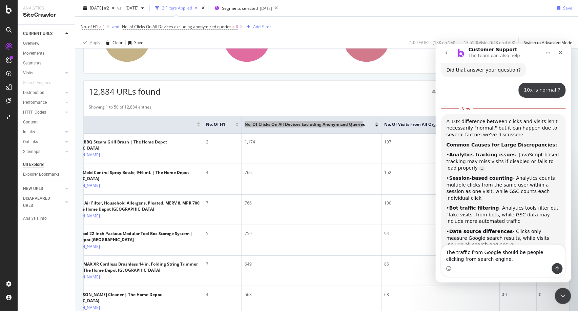
scroll to position [1715, 0]
type textarea "The traffic from Google should be people clicking from search engine."
click at [520, 279] on div "Close Intercom Messenger" at bounding box center [562, 295] width 16 height 16
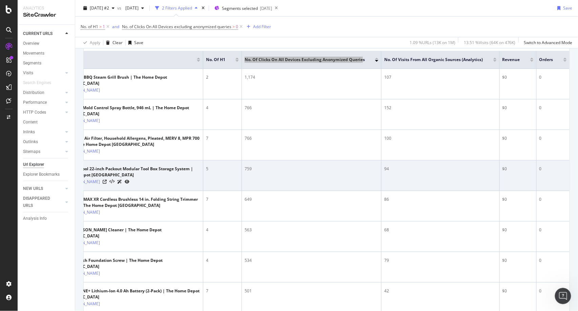
scroll to position [0, 0]
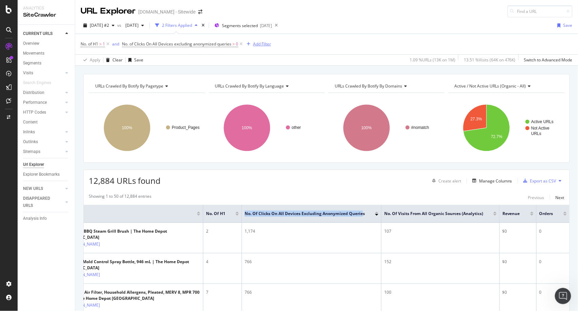
click at [263, 44] on div "Add Filter" at bounding box center [262, 44] width 18 height 6
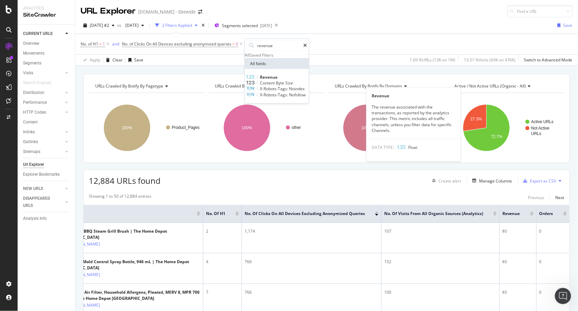
type input "revenue"
click at [274, 80] on span "Revenue" at bounding box center [269, 77] width 18 height 6
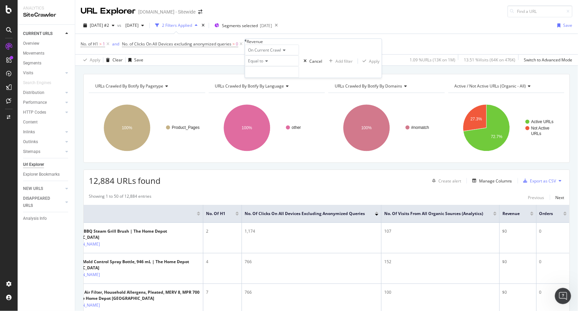
click at [268, 63] on icon at bounding box center [266, 61] width 5 height 4
click at [271, 101] on span "Greater than" at bounding box center [259, 99] width 24 height 6
click at [299, 78] on input "number" at bounding box center [272, 72] width 54 height 12
type input "0"
click at [369, 64] on div "Apply" at bounding box center [374, 61] width 11 height 6
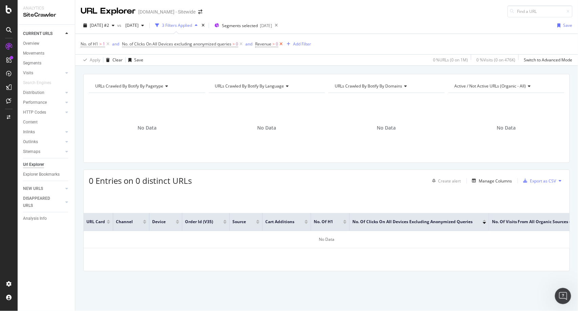
click at [282, 43] on icon at bounding box center [281, 44] width 6 height 7
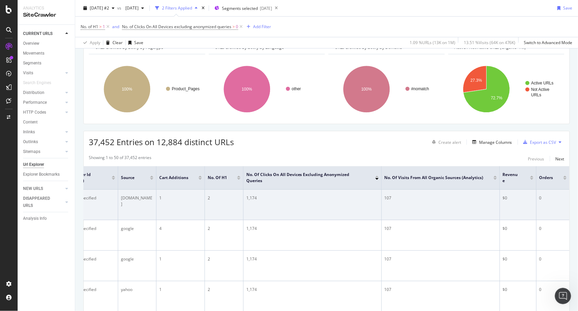
scroll to position [0, 223]
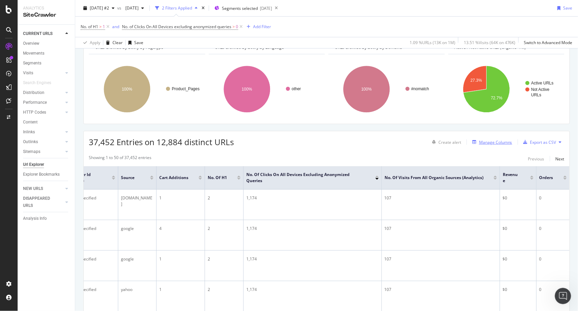
click at [494, 140] on div "Manage Columns" at bounding box center [495, 142] width 33 height 6
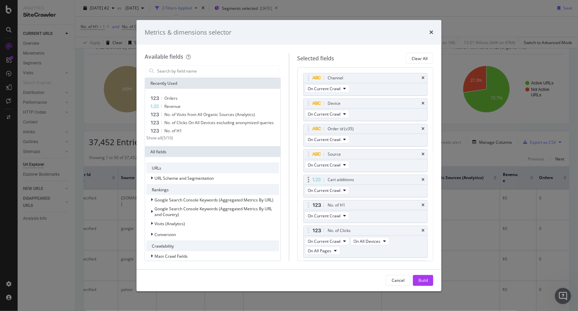
scroll to position [105, 0]
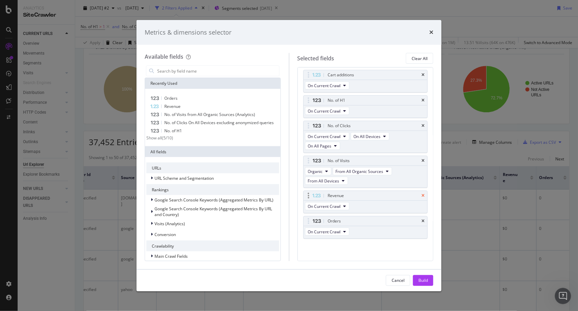
click at [422, 194] on icon "times" at bounding box center [423, 196] width 3 height 4
click at [426, 279] on div "Build" at bounding box center [423, 280] width 9 height 6
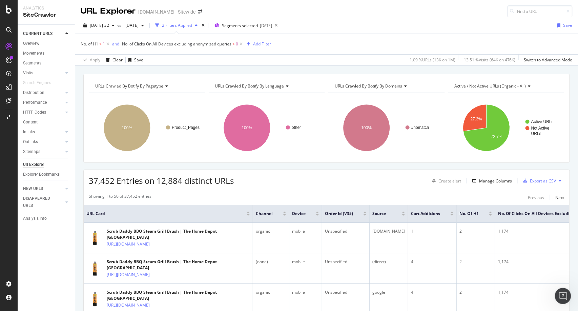
click at [264, 45] on div "Add Filter" at bounding box center [262, 44] width 18 height 6
click at [451, 44] on div "No. of H1 > 1 and No. of Clicks On All Devices excluding anonymized queries > 0…" at bounding box center [327, 44] width 492 height 20
click at [490, 182] on div "Manage Columns" at bounding box center [495, 181] width 33 height 6
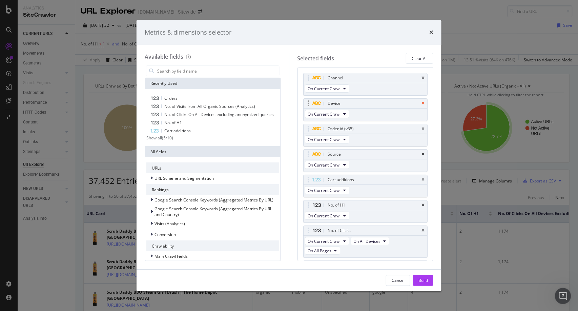
click at [422, 102] on icon "times" at bounding box center [423, 103] width 3 height 4
click at [427, 279] on div "Build" at bounding box center [423, 280] width 9 height 6
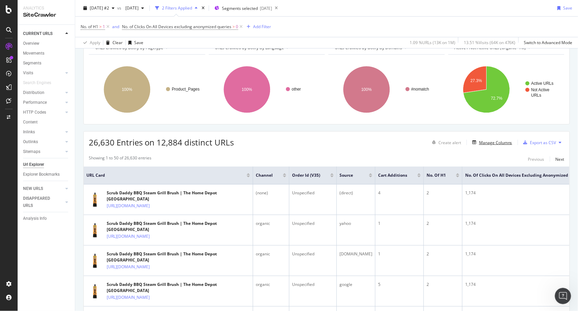
scroll to position [38, 0]
click at [486, 143] on div "Manage Columns" at bounding box center [495, 143] width 33 height 6
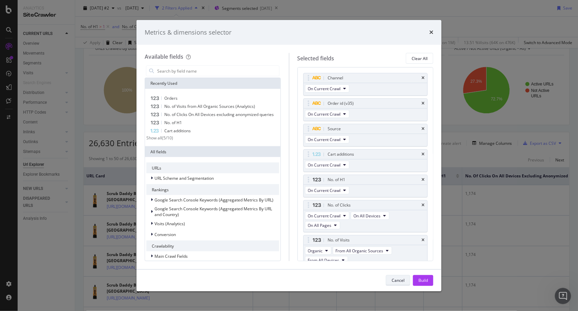
click at [402, 279] on div "Cancel" at bounding box center [398, 280] width 13 height 6
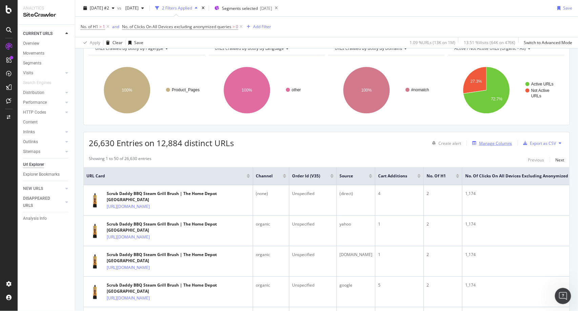
click at [497, 143] on div "Manage Columns" at bounding box center [495, 143] width 33 height 6
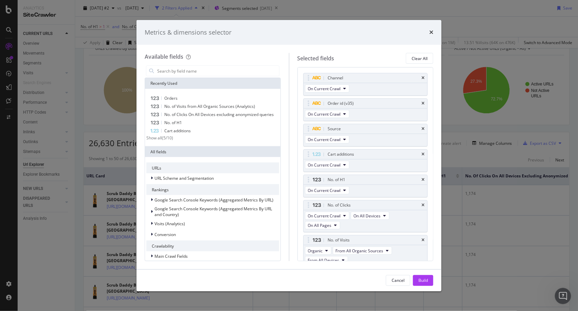
click at [460, 124] on div "Metrics & dimensions selector Available fields Recently Used Orders No. of Visi…" at bounding box center [289, 155] width 578 height 311
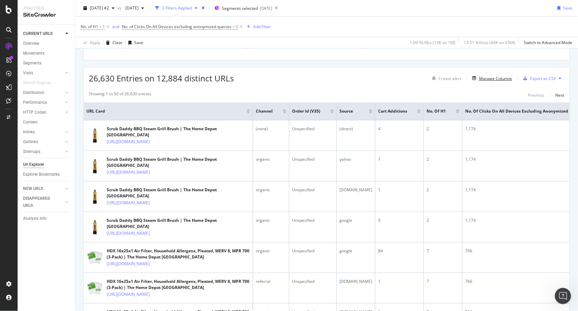
scroll to position [40, 0]
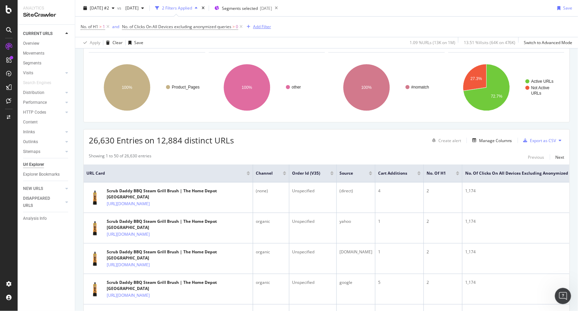
click at [262, 28] on div "Add Filter" at bounding box center [262, 27] width 18 height 6
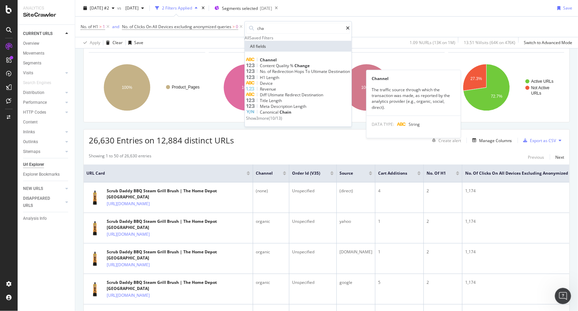
type input "cha"
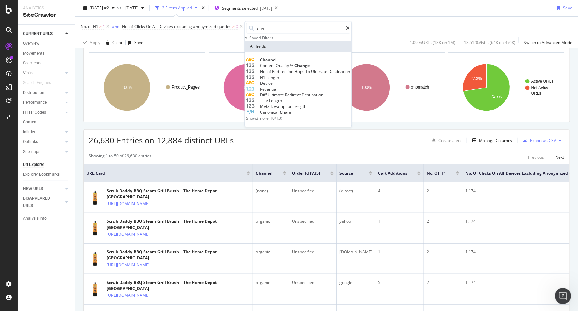
click at [277, 63] on span "Channel" at bounding box center [268, 60] width 17 height 6
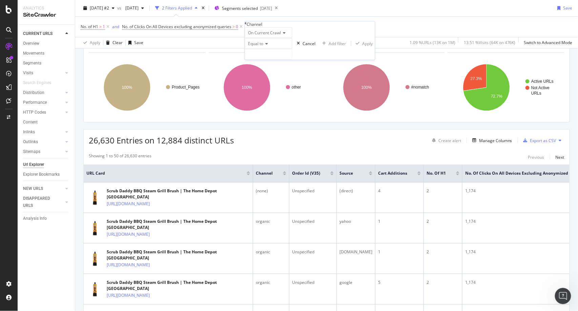
click at [268, 49] on div "Equal to" at bounding box center [268, 43] width 47 height 11
click at [262, 55] on span "Equal to" at bounding box center [254, 52] width 15 height 6
click at [289, 59] on input "text" at bounding box center [268, 54] width 47 height 10
click at [266, 66] on span "organic" at bounding box center [256, 63] width 19 height 6
type input "organic"
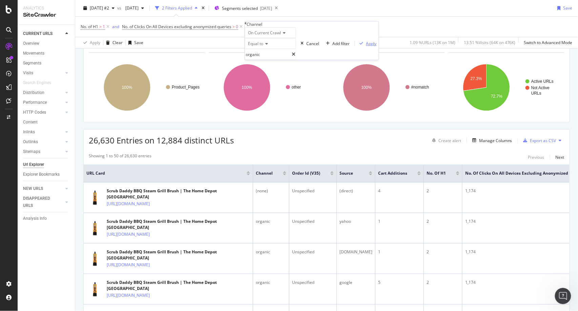
click at [366, 46] on div "Apply" at bounding box center [371, 44] width 11 height 6
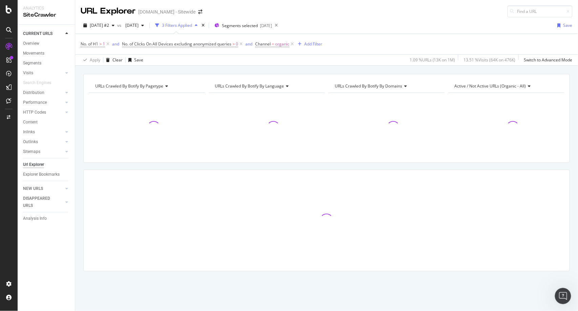
click at [317, 82] on div "URLs Crawled By Botify By language" at bounding box center [266, 86] width 105 height 11
click at [520, 71] on div "URLs Crawled By Botify By pagetype Chart (by Value) Table Expand Export as CSV …" at bounding box center [326, 74] width 503 height 16
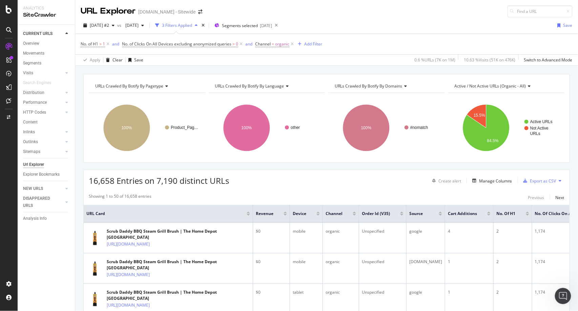
click at [520, 71] on div "URLs Crawled By Botify By pagetype Chart (by Value) Table Expand Export as CSV …" at bounding box center [326, 74] width 503 height 16
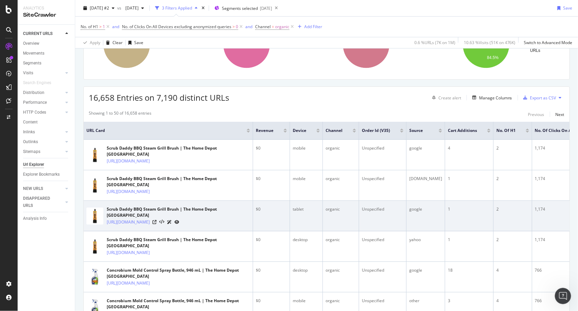
scroll to position [82, 0]
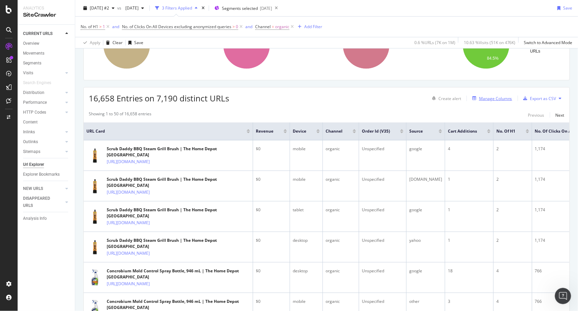
click at [498, 98] on div "Manage Columns" at bounding box center [495, 99] width 33 height 6
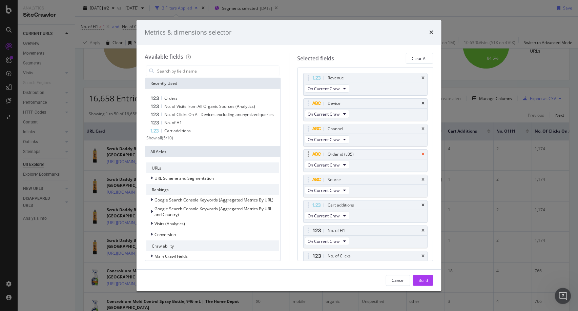
click at [422, 153] on icon "times" at bounding box center [423, 154] width 3 height 4
click at [422, 278] on div "Build" at bounding box center [423, 280] width 9 height 6
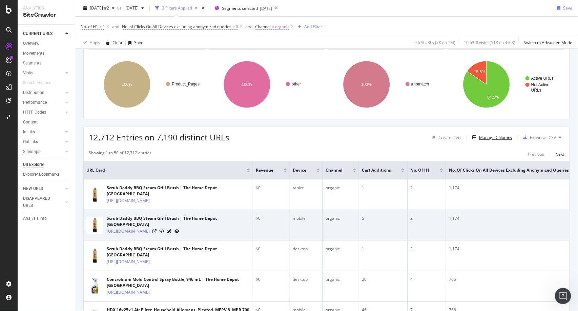
scroll to position [43, 0]
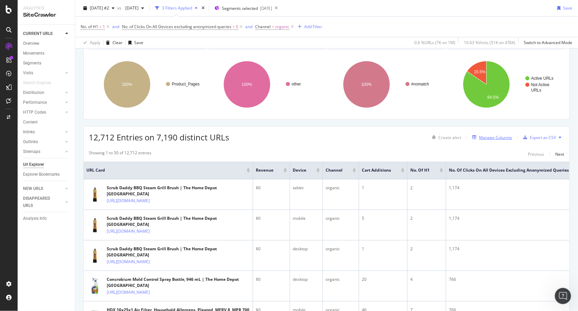
click at [493, 138] on div "Manage Columns" at bounding box center [495, 138] width 33 height 6
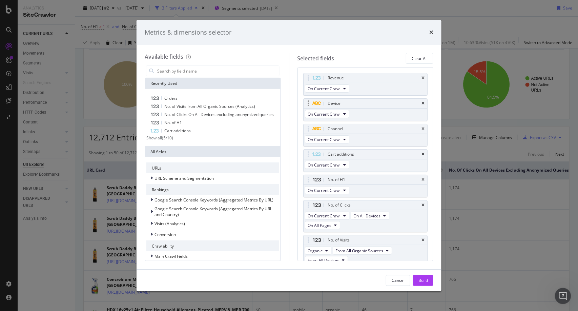
click at [421, 102] on div "Device" at bounding box center [366, 103] width 124 height 9
click at [422, 103] on icon "times" at bounding box center [423, 103] width 3 height 4
click at [422, 102] on icon "times" at bounding box center [423, 103] width 3 height 4
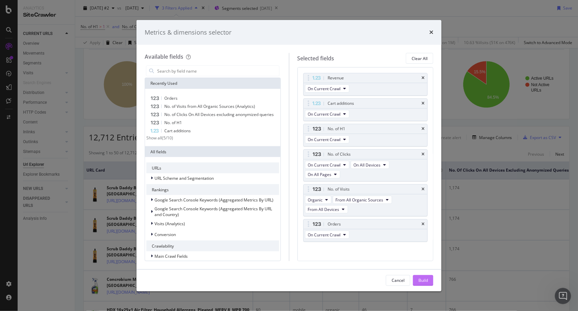
click at [426, 279] on div "Build" at bounding box center [423, 280] width 9 height 6
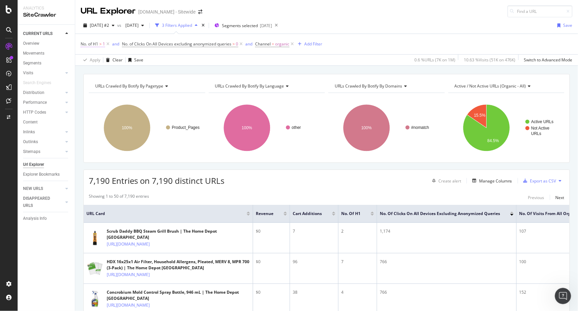
click at [96, 43] on span "No. of H1" at bounding box center [90, 44] width 18 height 6
click at [111, 77] on input "1" at bounding box center [108, 71] width 54 height 12
click at [109, 63] on span "Greater than" at bounding box center [96, 60] width 24 height 6
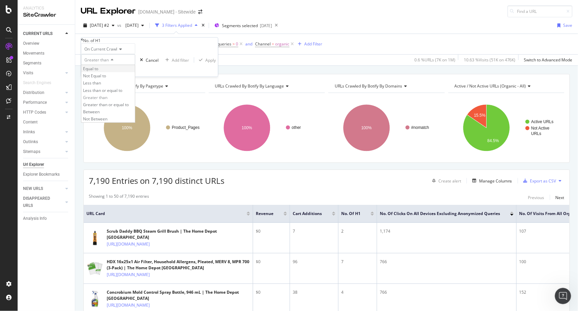
click at [106, 72] on div "Equal to" at bounding box center [108, 68] width 54 height 7
click at [109, 77] on input "number" at bounding box center [108, 71] width 54 height 12
type input "0"
click at [161, 77] on div "On Current Crawl Equal to 0 Cancel Add filter Apply" at bounding box center [149, 59] width 137 height 33
click at [205, 63] on div "Apply" at bounding box center [210, 60] width 11 height 6
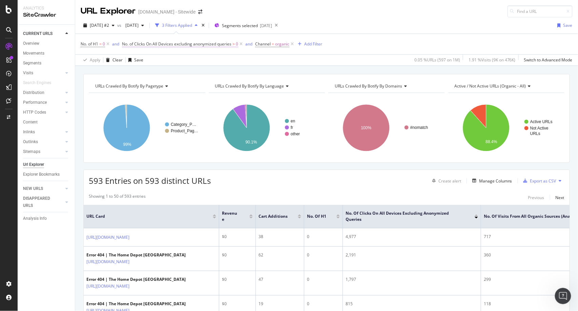
click at [219, 45] on span "No. of Clicks On All Devices excluding anonymized queries" at bounding box center [176, 44] width 109 height 6
click at [187, 74] on div "Cancel" at bounding box center [193, 71] width 13 height 6
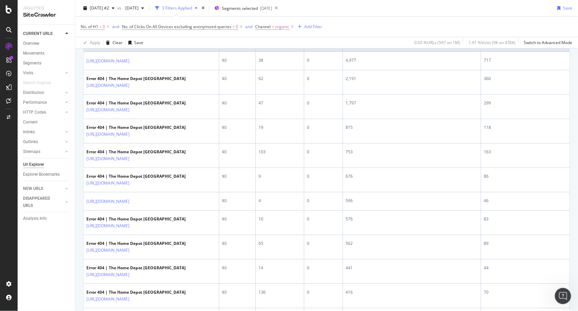
scroll to position [168, 0]
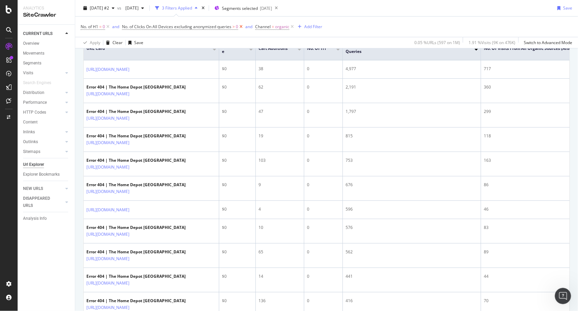
click at [241, 27] on icon at bounding box center [241, 26] width 6 height 7
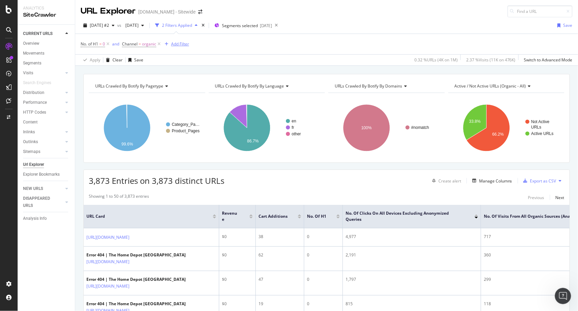
click at [182, 43] on div "Add Filter" at bounding box center [180, 44] width 18 height 6
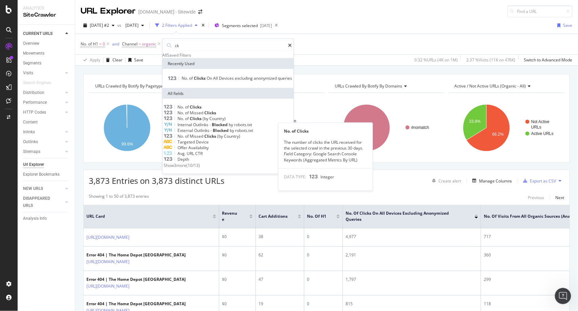
type input "ck"
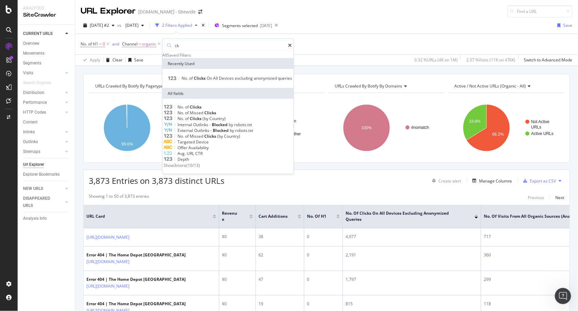
click at [219, 110] on div "No. of Clicks" at bounding box center [228, 107] width 128 height 6
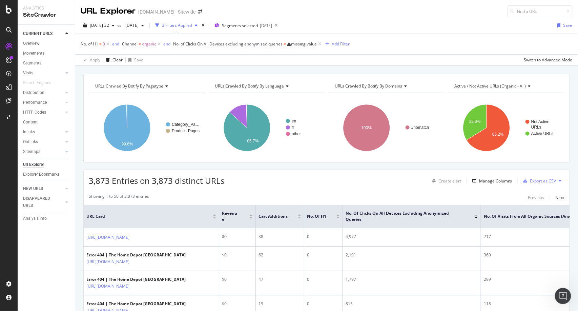
click at [295, 41] on div "No. of H1 = 0 and Channel = organic and No. of Clicks On All Devices excluding …" at bounding box center [327, 44] width 492 height 20
click at [320, 43] on icon at bounding box center [320, 44] width 6 height 7
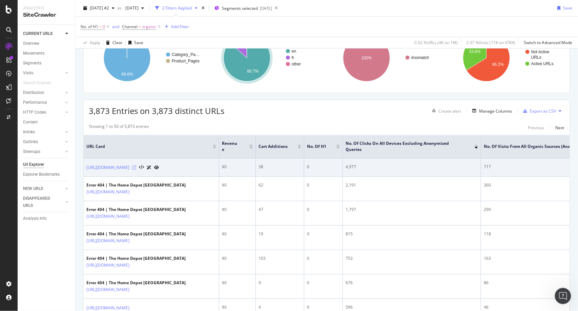
click at [136, 169] on icon at bounding box center [134, 167] width 4 height 4
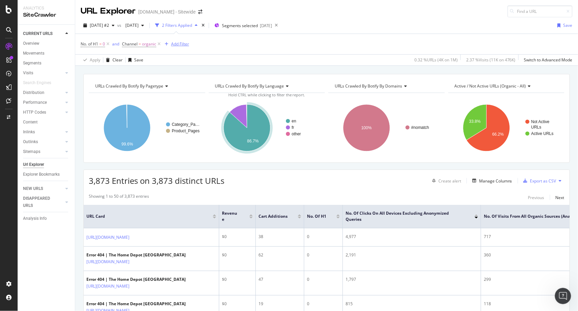
click at [180, 44] on div "Add Filter" at bounding box center [180, 44] width 18 height 6
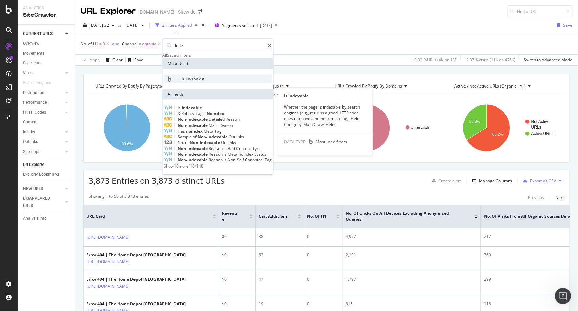
type input "inde"
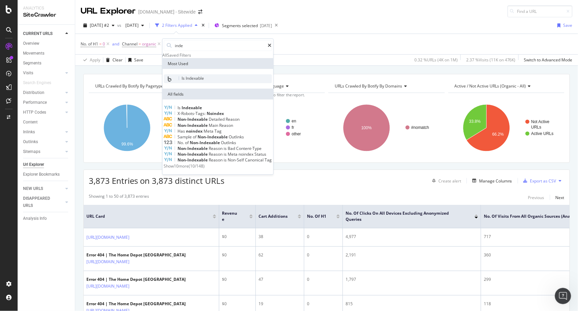
click at [201, 81] on span "Is Indexable" at bounding box center [193, 78] width 22 height 6
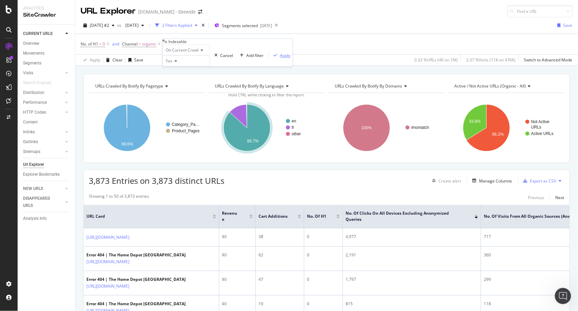
click at [280, 58] on div "Apply" at bounding box center [285, 56] width 11 height 6
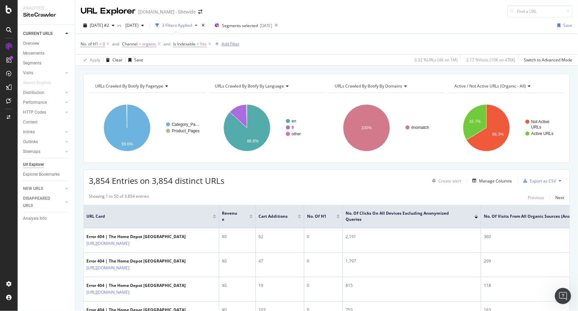
click at [234, 43] on div "Add Filter" at bounding box center [231, 44] width 18 height 6
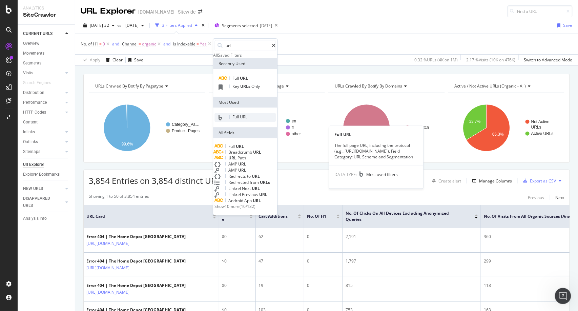
type input "url"
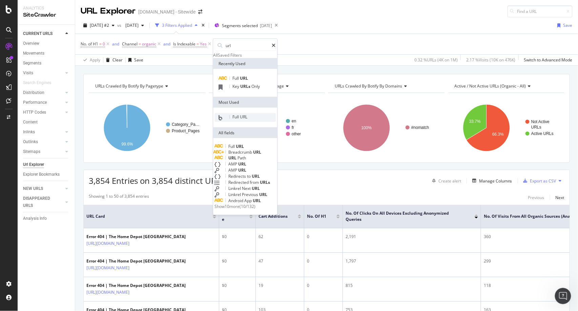
click at [255, 122] on div "Full URL" at bounding box center [245, 117] width 61 height 9
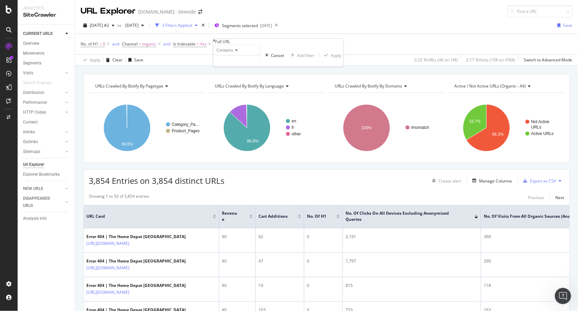
click at [236, 55] on div "Contains" at bounding box center [236, 49] width 47 height 11
click at [245, 112] on span "Doesn't contain" at bounding box center [229, 109] width 29 height 6
click at [252, 66] on input "text" at bounding box center [237, 61] width 47 height 10
type input "/f/"
click at [335, 58] on div "Apply" at bounding box center [340, 56] width 11 height 6
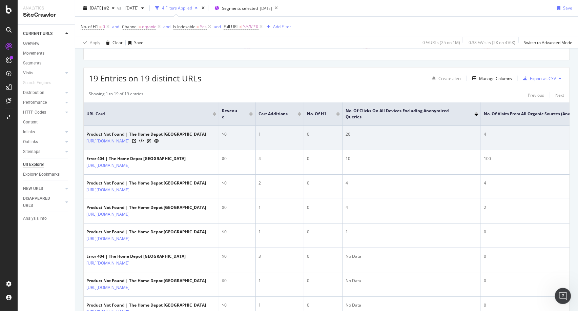
scroll to position [88, 0]
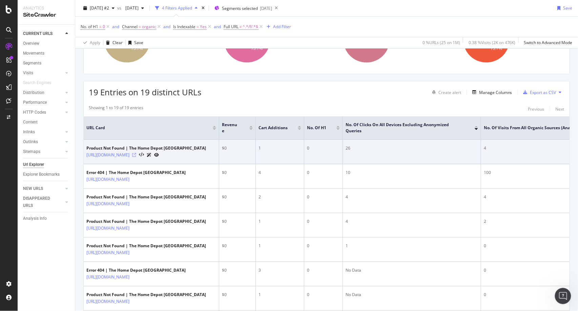
click at [136, 157] on icon at bounding box center [134, 155] width 4 height 4
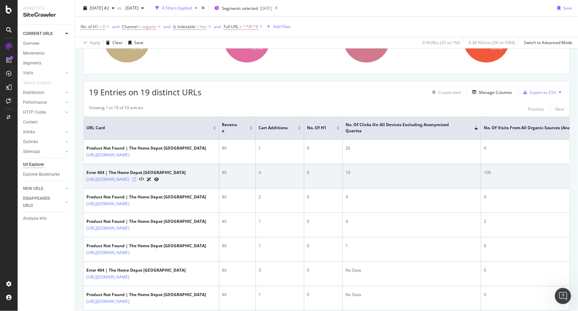
click at [136, 181] on icon at bounding box center [134, 179] width 4 height 4
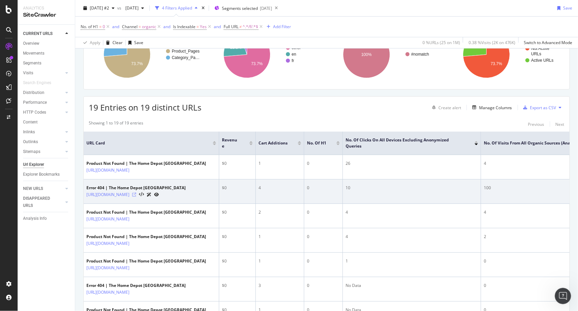
scroll to position [0, 0]
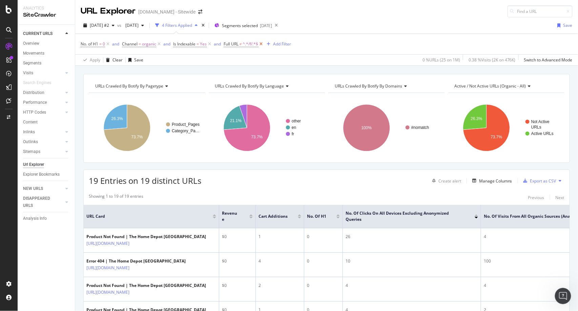
click at [263, 45] on icon at bounding box center [262, 44] width 6 height 7
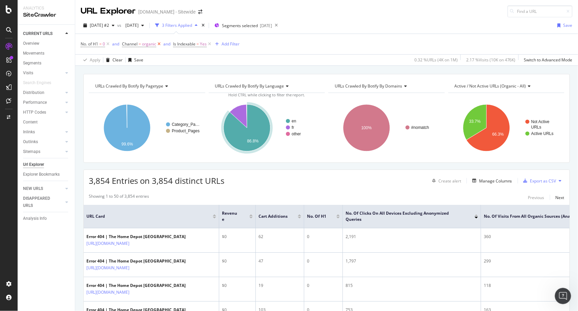
click at [160, 43] on icon at bounding box center [159, 44] width 6 height 7
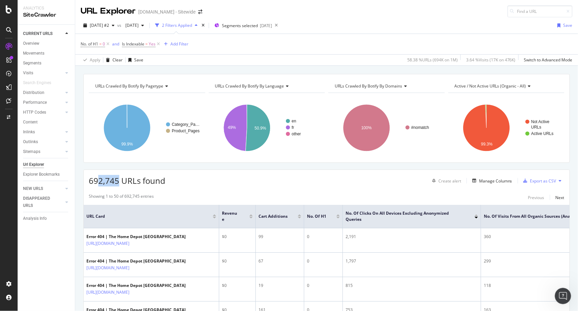
drag, startPoint x: 119, startPoint y: 181, endPoint x: 96, endPoint y: 181, distance: 23.0
click at [96, 181] on span "692,745 URLs found" at bounding box center [127, 180] width 77 height 11
click at [180, 43] on div "Add Filter" at bounding box center [179, 44] width 18 height 6
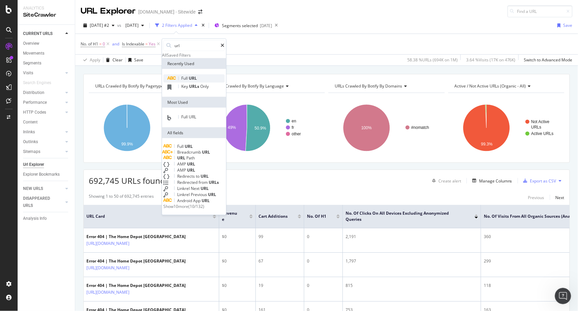
click at [193, 81] on span "URL" at bounding box center [193, 78] width 8 height 6
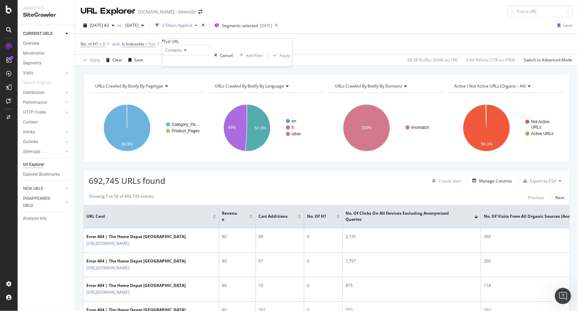
click at [182, 53] on span "Contains" at bounding box center [173, 50] width 17 height 6
click at [194, 112] on span "Doesn't contain" at bounding box center [178, 109] width 29 height 6
click at [194, 66] on input "text" at bounding box center [185, 61] width 47 height 10
type input "/f/"
click at [283, 58] on div "Apply" at bounding box center [288, 56] width 11 height 6
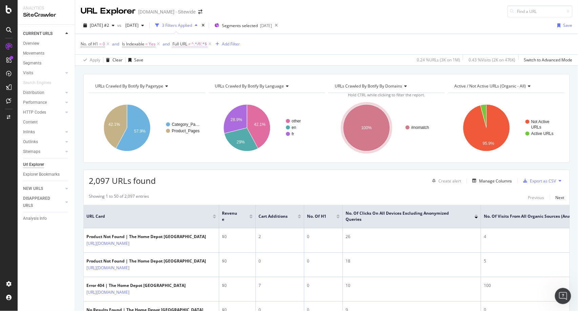
click at [199, 43] on span "^.*/f/.*$" at bounding box center [200, 43] width 16 height 9
click at [197, 54] on div "Doesn't contain" at bounding box center [199, 48] width 51 height 11
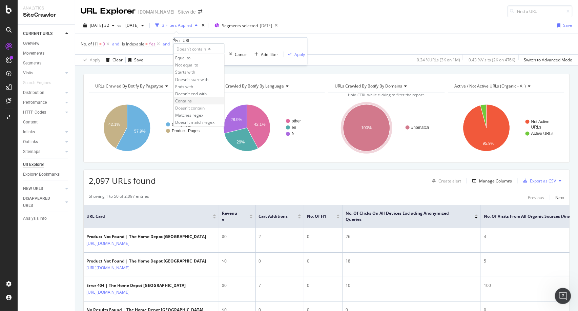
click at [204, 104] on div "Contains" at bounding box center [199, 100] width 51 height 7
click at [295, 57] on div "Apply" at bounding box center [300, 54] width 11 height 6
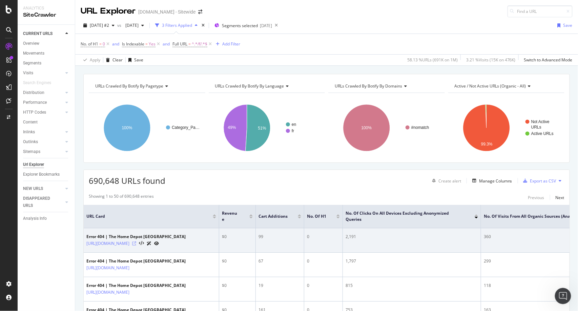
click at [136, 245] on icon at bounding box center [134, 243] width 4 height 4
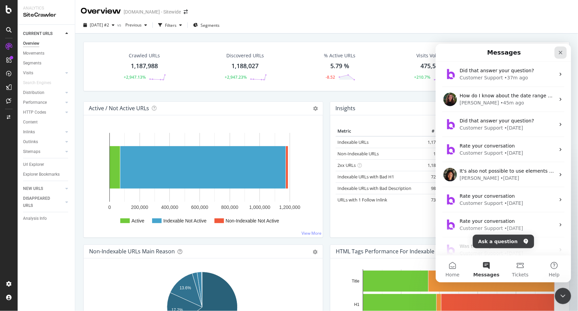
click at [561, 53] on icon "Close" at bounding box center [561, 53] width 4 height 4
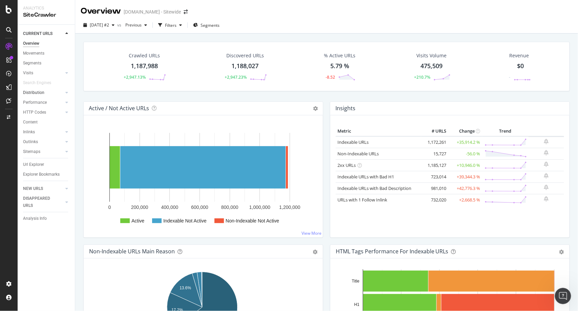
click at [57, 90] on div at bounding box center [60, 92] width 7 height 7
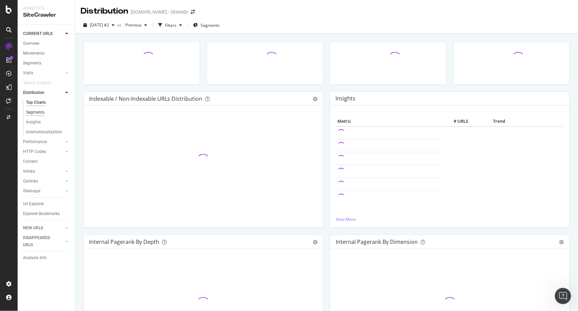
click at [35, 114] on div "Segments" at bounding box center [35, 112] width 18 height 7
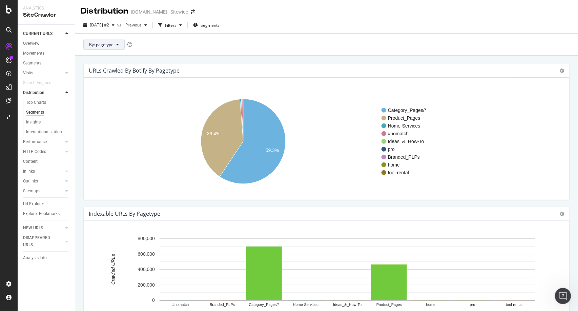
click at [119, 46] on button "By: pagetype" at bounding box center [103, 44] width 41 height 11
click at [220, 26] on span "Segments" at bounding box center [210, 25] width 19 height 6
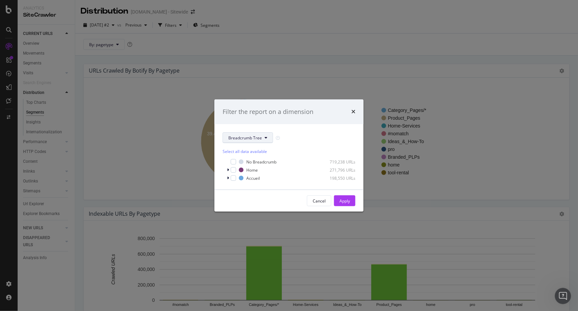
click at [268, 140] on button "Breadcrumb Tree" at bounding box center [248, 137] width 51 height 11
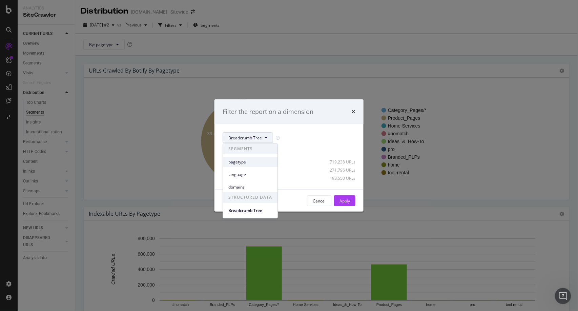
click at [251, 161] on span "pagetype" at bounding box center [250, 162] width 44 height 6
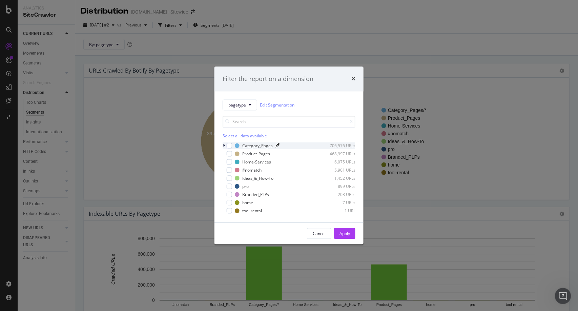
click at [277, 144] on icon "modal" at bounding box center [278, 146] width 4 height 4
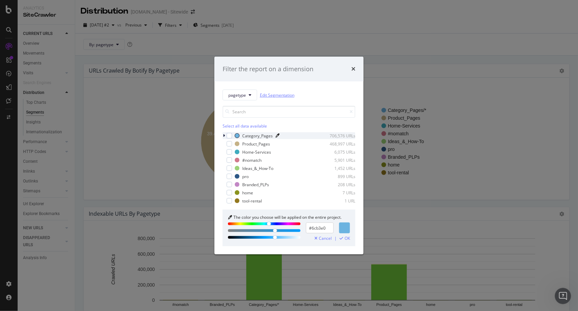
click at [275, 95] on link "Edit Segmentation" at bounding box center [277, 95] width 35 height 7
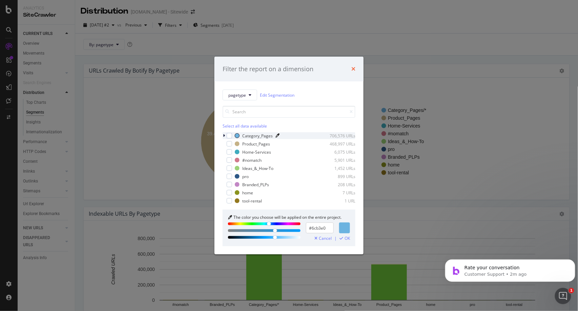
click at [355, 68] on icon "times" at bounding box center [353, 68] width 4 height 5
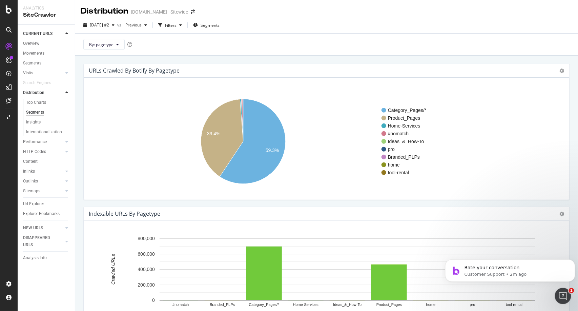
scroll to position [272, 0]
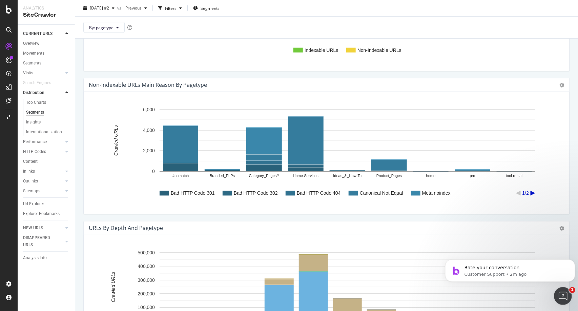
click at [562, 296] on icon "Open Intercom Messenger" at bounding box center [562, 294] width 5 height 5
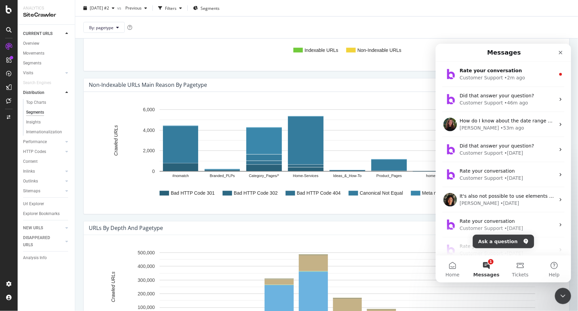
click at [487, 265] on button "1 Messages" at bounding box center [486, 268] width 34 height 27
click at [502, 243] on button "Ask a question" at bounding box center [503, 241] width 61 height 14
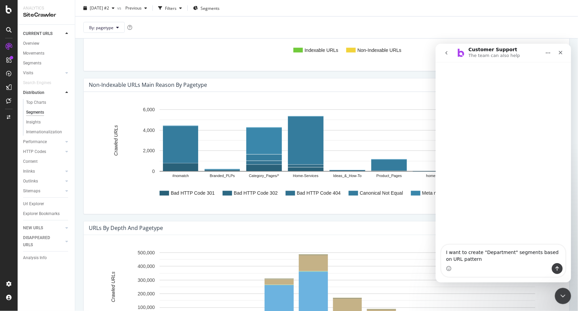
type textarea "I want to create "Department" segments based on URL patterns"
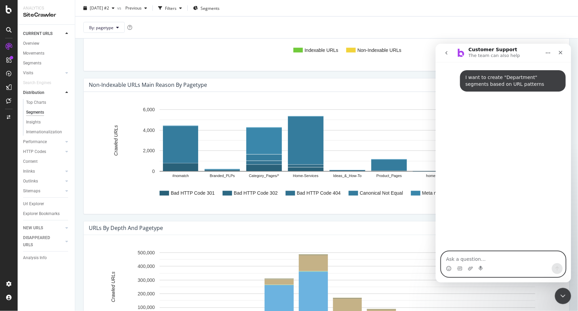
click at [475, 257] on textarea "Ask a question…" at bounding box center [503, 257] width 124 height 12
click at [444, 52] on icon "go back" at bounding box center [446, 52] width 5 height 5
click at [565, 51] on div "Close" at bounding box center [561, 52] width 12 height 12
click at [517, 254] on textarea "Ask a question…" at bounding box center [503, 257] width 124 height 12
click at [512, 259] on textarea "How do I do that?" at bounding box center [503, 257] width 124 height 12
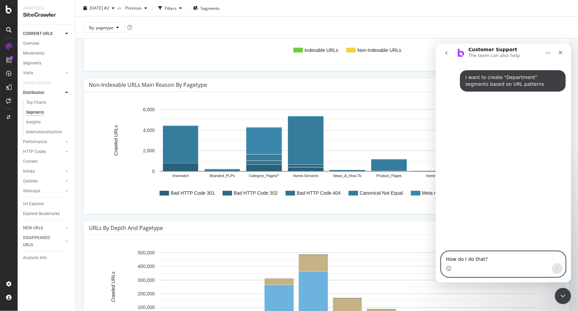
type textarea "How do I do that?"
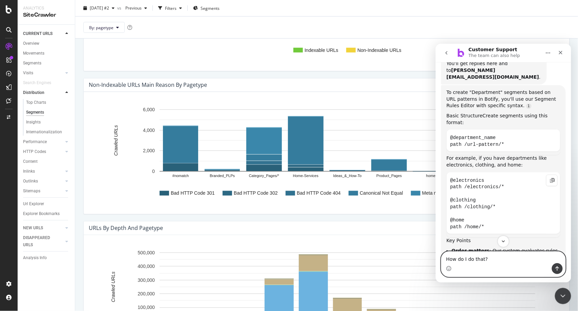
scroll to position [131, 0]
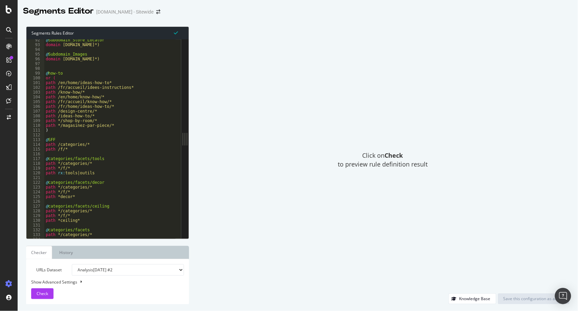
scroll to position [433, 0]
drag, startPoint x: 77, startPoint y: 150, endPoint x: 47, endPoint y: 139, distance: 31.7
click at [47, 139] on div "@ Subdomain_Store_Locator domain [DOMAIN_NAME]*) @ Subdomain_Images domain [DOM…" at bounding box center [118, 139] width 148 height 203
type textarea "@SFF path /categories/*"
click at [94, 156] on div "@ Subdomain_Store_Locator domain [DOMAIN_NAME]*) @ Subdomain_Images domain [DOM…" at bounding box center [118, 139] width 148 height 203
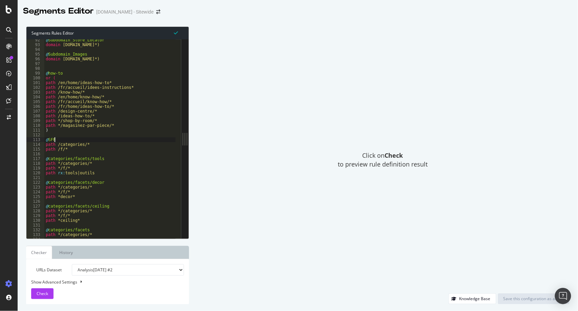
click at [57, 140] on div "@ Subdomain_Store_Locator domain [DOMAIN_NAME]*) @ Subdomain_Images domain [DOM…" at bounding box center [118, 139] width 148 height 203
click at [80, 159] on div "@ Subdomain_Store_Locator domain [DOMAIN_NAME]*) @ Subdomain_Images domain [DOM…" at bounding box center [118, 139] width 148 height 203
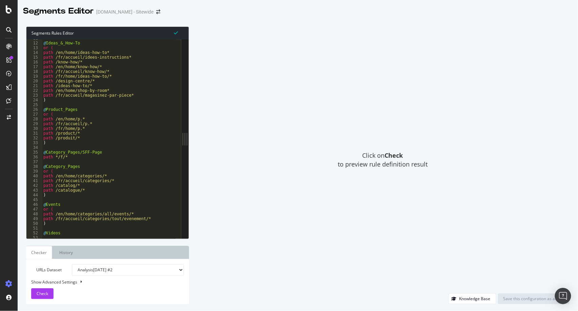
scroll to position [53, 0]
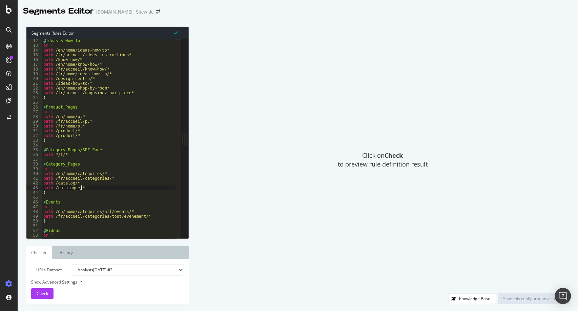
click at [89, 190] on div "@ Ideas_&_How-To or ( path /en/home/ideas-how-to* path /fr/accueil/idees-instru…" at bounding box center [116, 139] width 148 height 203
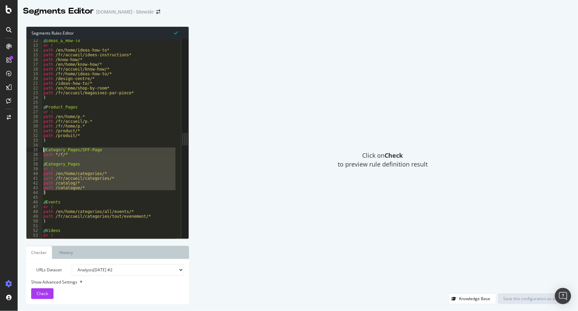
drag, startPoint x: 56, startPoint y: 192, endPoint x: 39, endPoint y: 148, distance: 46.7
click at [39, 148] on div "path /catalogue/* 12 13 14 15 16 17 18 19 20 21 22 23 24 25 26 27 28 29 30 31 3…" at bounding box center [103, 138] width 155 height 199
type textarea "@Category_Pages/SFF-Page path */f/*"
click at [558, 298] on div "Open Intercom Messenger" at bounding box center [564, 296] width 18 height 18
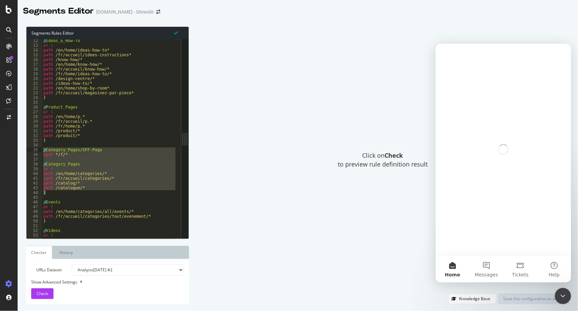
scroll to position [0, 0]
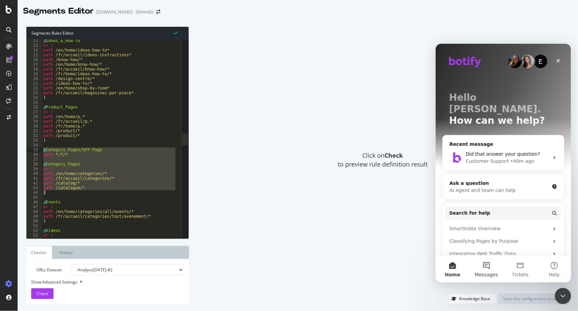
click at [487, 263] on button "Messages" at bounding box center [486, 268] width 34 height 27
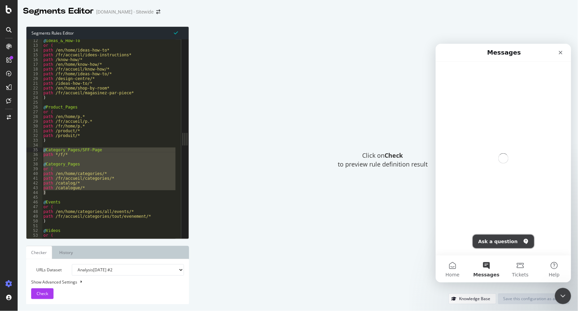
click at [503, 239] on button "Ask a question" at bounding box center [503, 241] width 61 height 14
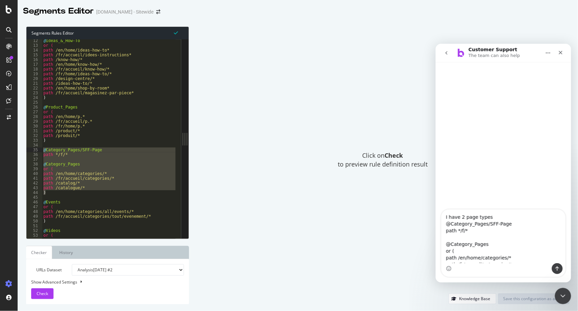
drag, startPoint x: 473, startPoint y: 228, endPoint x: 457, endPoint y: 230, distance: 16.0
click at [457, 230] on textarea "I have 2 page types @Category_Pages/SFF-Page path */f/* @Category_Pages or ( pa…" at bounding box center [503, 236] width 124 height 54
click at [493, 262] on textarea "I have 2 page types @Category_Pages/SFF-Page path */f/* @Category_Pages or ( pa…" at bounding box center [503, 236] width 124 height 54
type textarea "I have 2 page types @Category_Pages/SFF-Page path */f/* @Category_Pages or ( pa…"
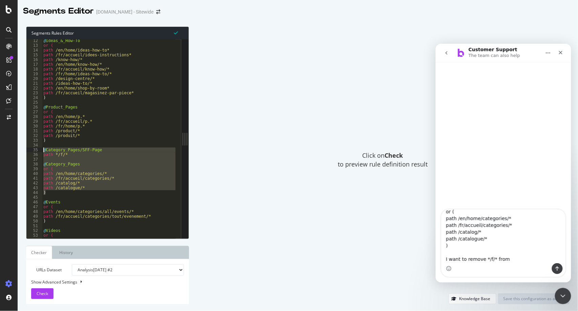
click at [83, 164] on div "@ Ideas_&_How-To or ( path /en/home/ideas-how-to* path /fr/accueil/idees-instru…" at bounding box center [109, 138] width 134 height 199
type textarea "@Category_Pages"
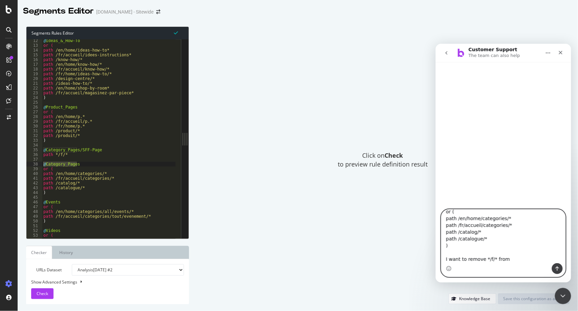
click at [472, 259] on textarea "I have 2 page types @Category_Pages/SFF-Page path */f/* @Category_Pages or ( pa…" at bounding box center [503, 236] width 124 height 54
paste textarea "@Category_Pages"
click at [472, 259] on textarea "I have 2 page types @Category_Pages/SFF-Page path */f/* @Category_Pages or ( pa…" at bounding box center [503, 236] width 124 height 54
type textarea "I have 2 page types @Category_Pages/SFF-Page path */f/* @Category_Pages or ( pa…"
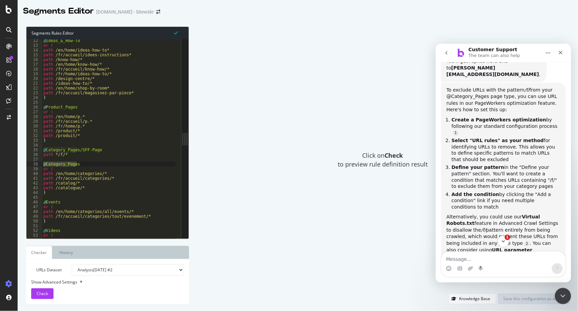
scroll to position [210, 0]
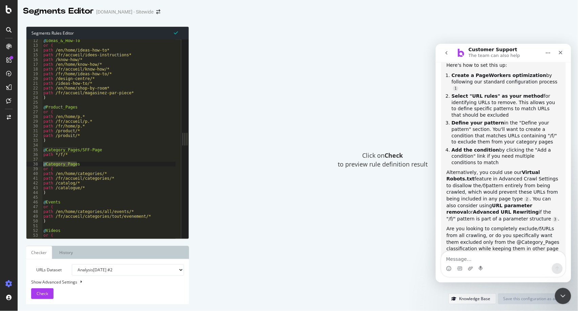
type textarea "path /fr/accueil/categories/*"
click at [106, 179] on div "@ Ideas_&_How-To or ( path /en/home/ideas-how-to* path /fr/accueil/idees-instru…" at bounding box center [116, 139] width 148 height 203
click at [520, 259] on textarea "Message…" at bounding box center [503, 257] width 124 height 12
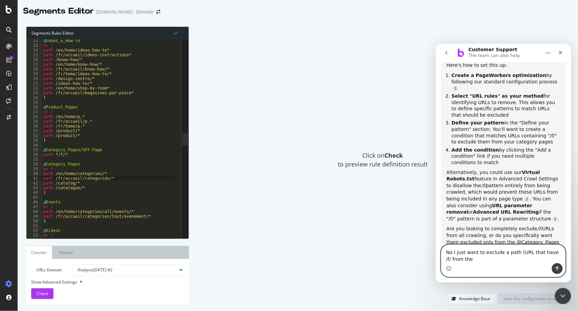
scroll to position [217, 0]
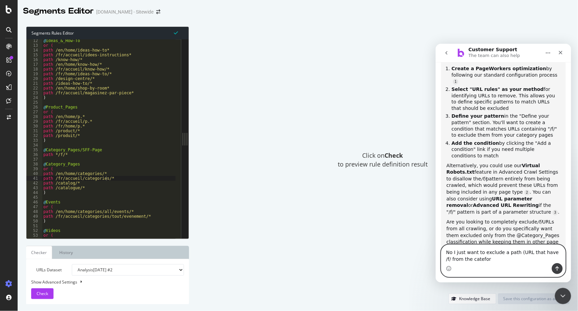
type textarea "No I just want to exclude a path (URL that have /f/ from the catefory"
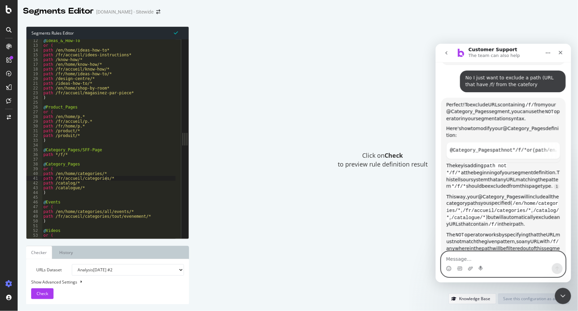
scroll to position [414, 0]
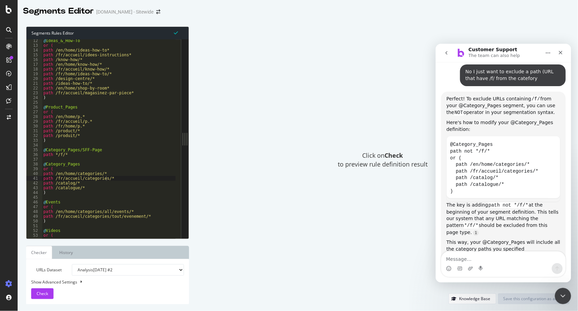
click at [353, 167] on span "Click on Check to preview rule definition result" at bounding box center [383, 159] width 90 height 17
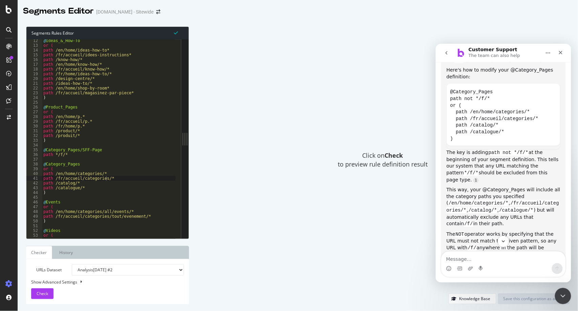
scroll to position [489, 0]
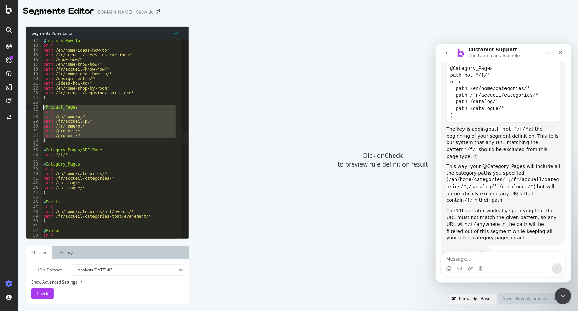
drag, startPoint x: 53, startPoint y: 140, endPoint x: 39, endPoint y: 108, distance: 34.5
click at [39, 108] on div ") 12 13 14 15 16 17 18 19 20 21 22 23 24 25 26 27 28 29 30 31 32 33 34 35 36 37…" at bounding box center [103, 138] width 155 height 199
click at [111, 155] on div "@ Ideas_&_How-To or ( path /en/home/ideas-how-to* path /fr/accueil/idees-instru…" at bounding box center [116, 139] width 148 height 203
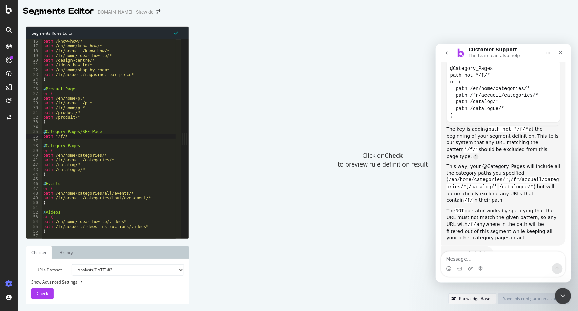
scroll to position [72, 0]
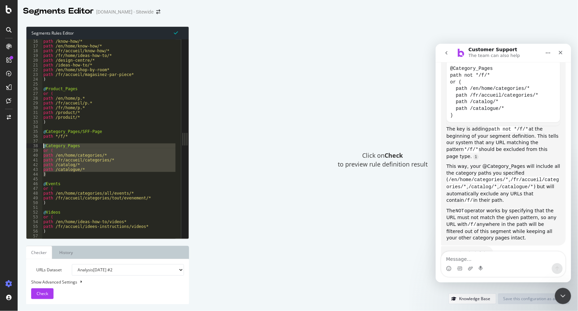
drag, startPoint x: 47, startPoint y: 175, endPoint x: 34, endPoint y: 144, distance: 34.0
click at [34, 144] on div "path */f/* 16 17 18 19 20 21 22 23 24 25 26 27 28 29 30 31 32 33 34 35 36 37 38…" at bounding box center [103, 138] width 155 height 199
type textarea "@Category_Pages or ("
click at [504, 254] on textarea "Message…" at bounding box center [503, 257] width 124 height 12
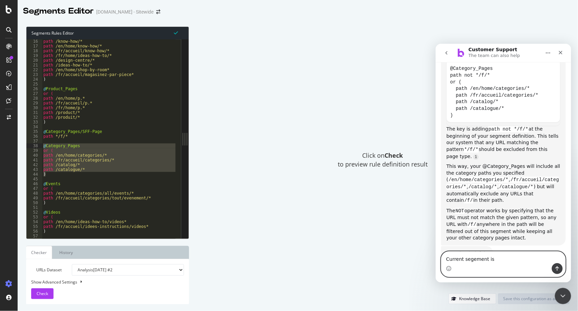
scroll to position [496, 0]
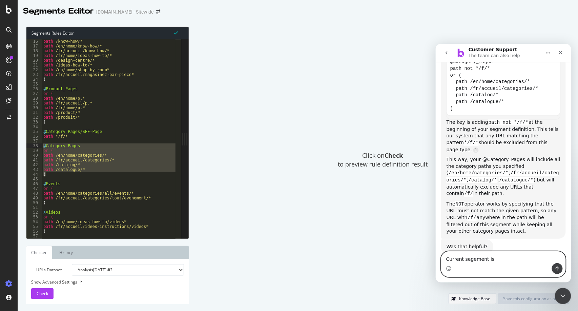
paste textarea "@Category_Pages or ( path /en/home/categories/* path /fr/accueil/categories/* p…"
type textarea "Current segement is @Category_Pages or ( path /en/home/categories/* path /fr/ac…"
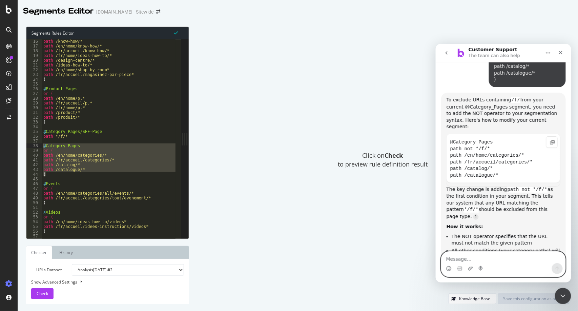
scroll to position [732, 0]
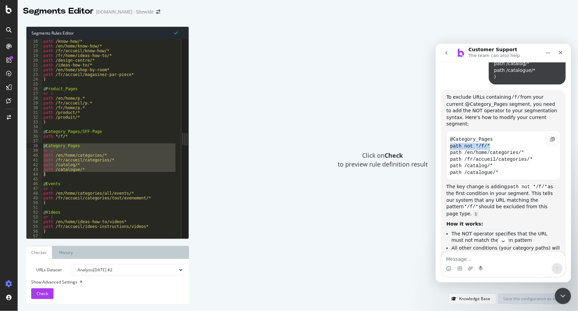
drag, startPoint x: 496, startPoint y: 115, endPoint x: 450, endPoint y: 113, distance: 45.5
click at [450, 134] on code "@Category_Pages path not */f/* path /en/home/categories/* path /fr/accueil/cate…" at bounding box center [503, 155] width 106 height 43
copy code "path not */f/*"
click at [87, 166] on div "path /know-how/* path /en/home/know-how/* path /fr/accueil/know-how/* path /fr/…" at bounding box center [109, 138] width 134 height 199
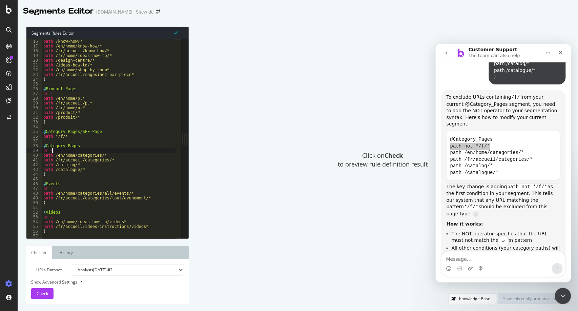
click at [81, 150] on div "path /know-how/* path /en/home/know-how/* path /fr/accueil/know-how/* path /fr/…" at bounding box center [116, 140] width 148 height 203
type textarea "or ("
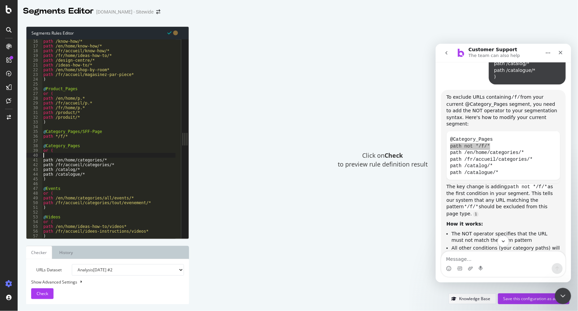
paste textarea "path not */f/*"
type textarea "path not */f/*"
click at [95, 181] on div "path /know-how/* path /en/home/know-how/* path /fr/accueil/know-how/* path /fr/…" at bounding box center [116, 140] width 148 height 203
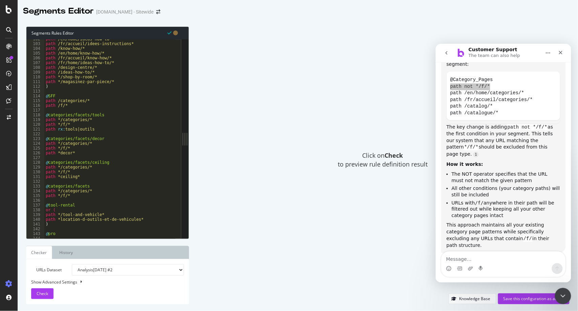
scroll to position [589, 0]
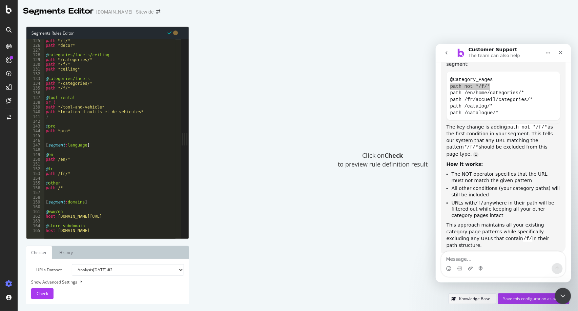
click at [248, 246] on div "Click on Check to preview rule definition result" at bounding box center [383, 159] width 374 height 267
click at [541, 299] on div "Save this configuration as active" at bounding box center [534, 299] width 61 height 6
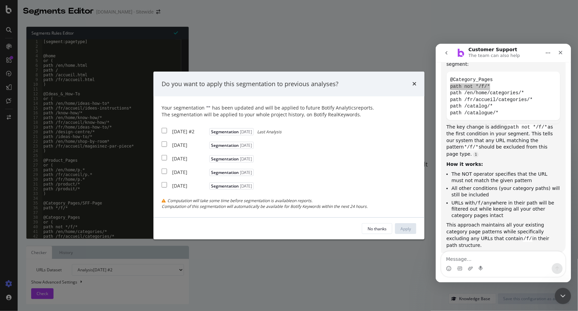
click at [164, 133] on input "modal" at bounding box center [164, 130] width 5 height 5
checkbox input "true"
click at [166, 146] on input "modal" at bounding box center [164, 143] width 5 height 5
checkbox input "true"
click at [400, 230] on button "Apply" at bounding box center [405, 228] width 21 height 11
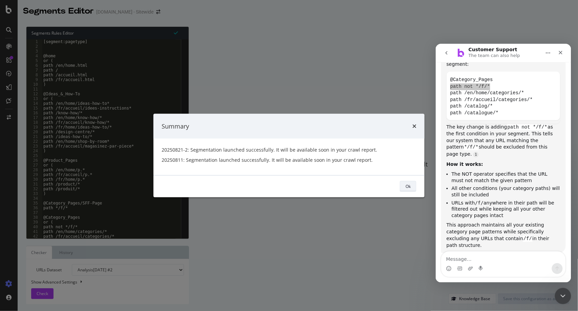
click at [410, 188] on div "Ok" at bounding box center [408, 186] width 5 height 6
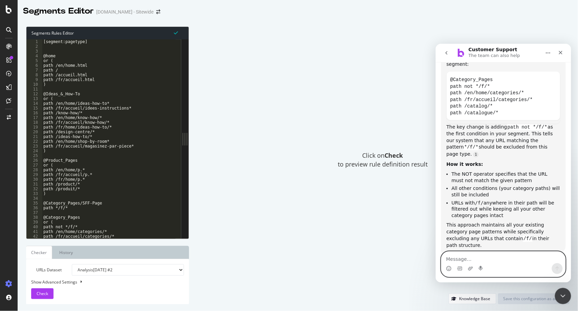
click at [512, 262] on textarea "Message…" at bounding box center [503, 257] width 124 height 12
type textarea "yes"
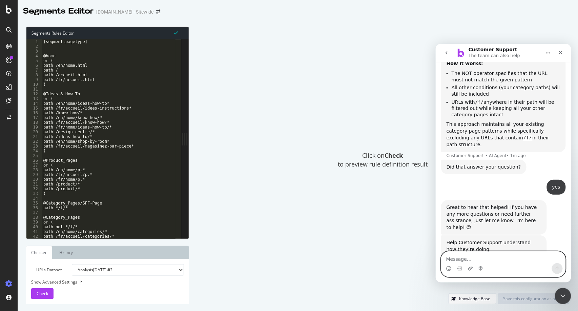
scroll to position [902, 0]
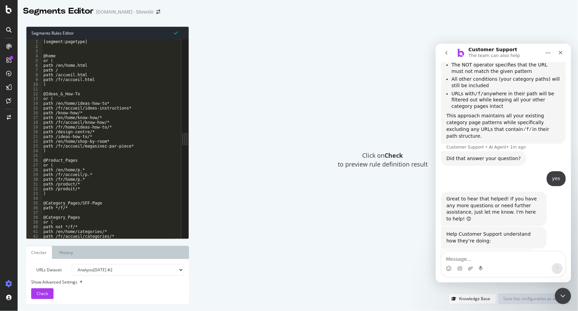
click at [505, 267] on span "Great" at bounding box center [504, 273] width 12 height 12
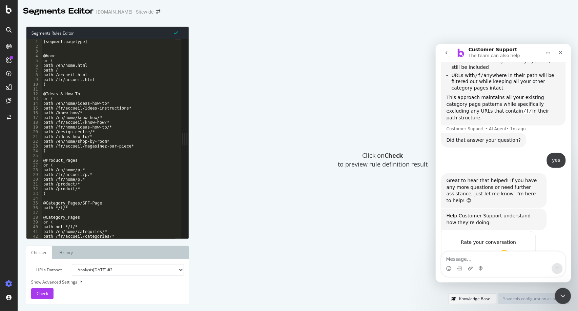
click at [326, 260] on div "Click on Check to preview rule definition result" at bounding box center [383, 159] width 374 height 267
click at [562, 292] on icon "Close Intercom Messenger" at bounding box center [562, 295] width 8 height 8
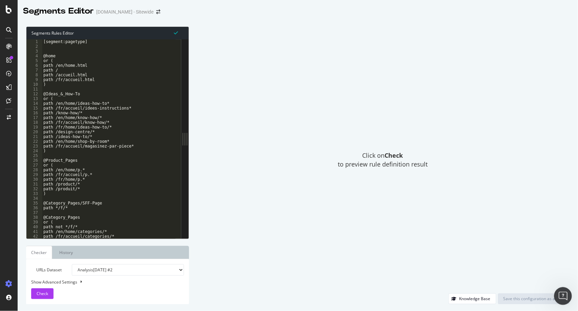
scroll to position [909, 0]
click at [45, 293] on span "Check" at bounding box center [43, 293] width 12 height 6
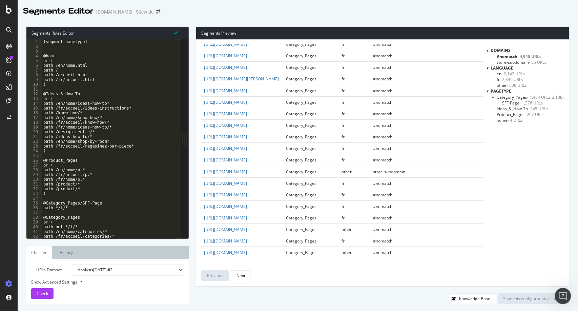
scroll to position [1753, 0]
click at [244, 277] on div "Next" at bounding box center [241, 276] width 9 height 6
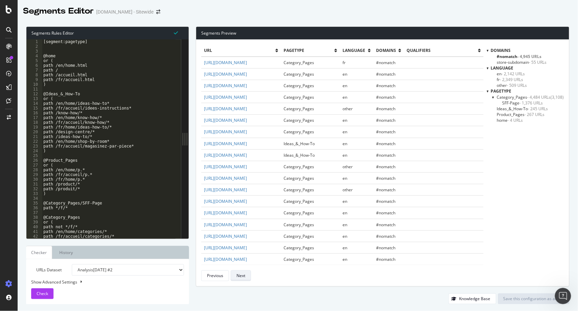
click at [244, 277] on div "Next" at bounding box center [241, 276] width 9 height 6
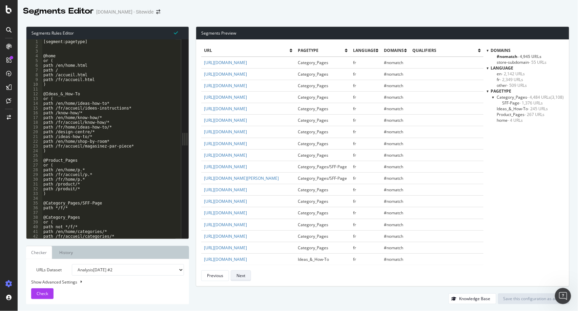
click at [244, 277] on div "Next" at bounding box center [241, 276] width 9 height 6
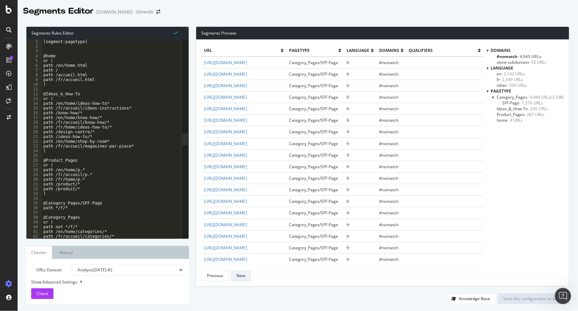
click at [244, 277] on div "Next" at bounding box center [241, 276] width 9 height 6
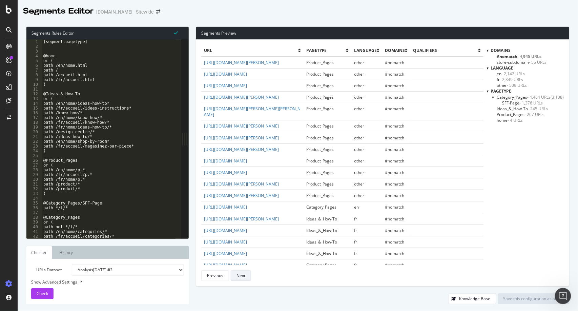
click at [244, 277] on div "Next" at bounding box center [241, 276] width 9 height 6
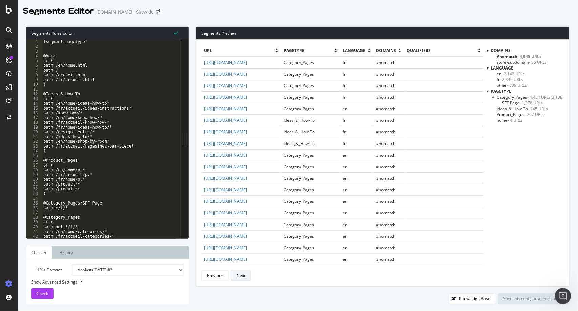
click at [244, 277] on div "Next" at bounding box center [241, 276] width 9 height 6
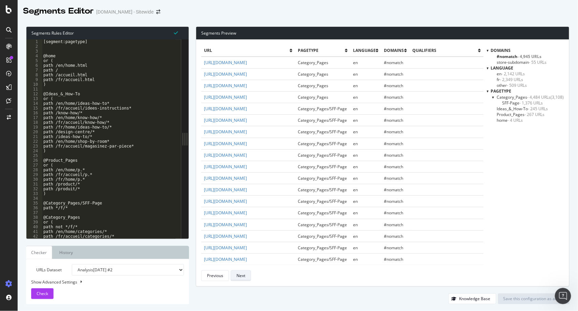
click at [244, 277] on div "Next" at bounding box center [241, 276] width 9 height 6
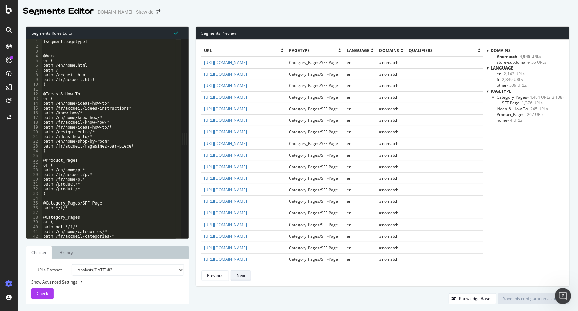
click at [244, 277] on div "Next" at bounding box center [241, 276] width 9 height 6
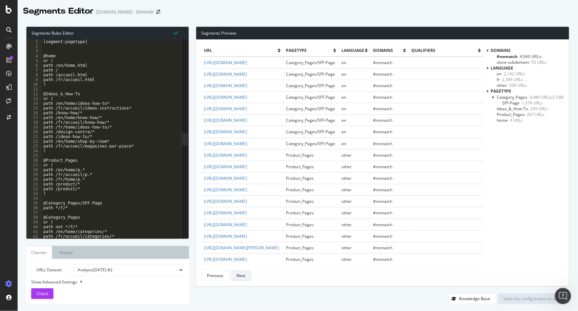
click at [244, 277] on div "Next" at bounding box center [241, 276] width 9 height 6
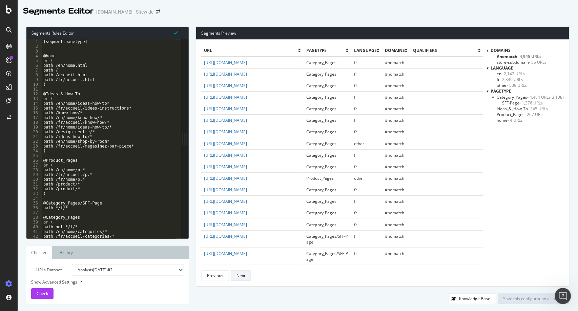
click at [244, 277] on div "Next" at bounding box center [241, 276] width 9 height 6
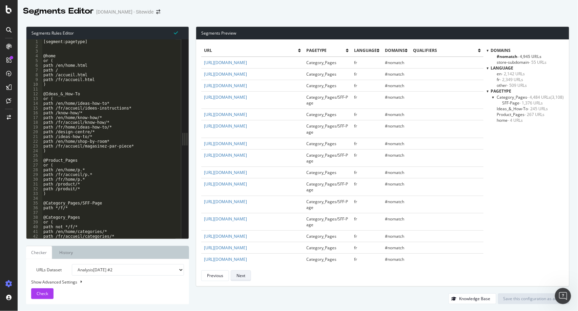
click at [244, 277] on div "Next" at bounding box center [241, 276] width 9 height 6
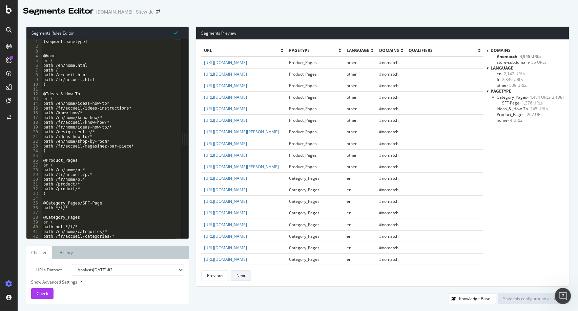
click at [244, 277] on div "Next" at bounding box center [241, 276] width 9 height 6
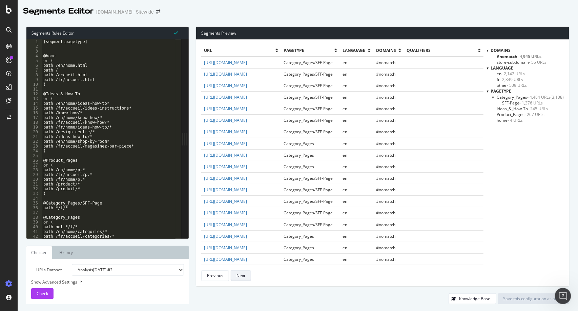
click at [244, 277] on div "Next" at bounding box center [241, 276] width 9 height 6
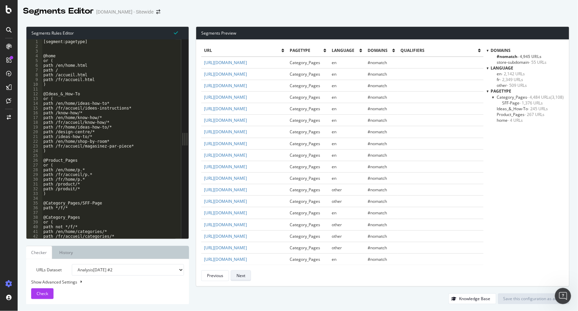
click at [244, 277] on div "Next" at bounding box center [241, 276] width 9 height 6
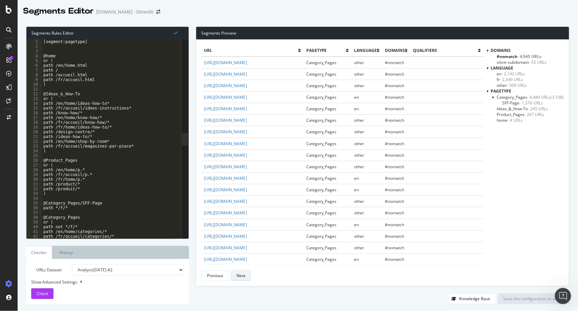
click at [244, 277] on div "Next" at bounding box center [241, 276] width 9 height 6
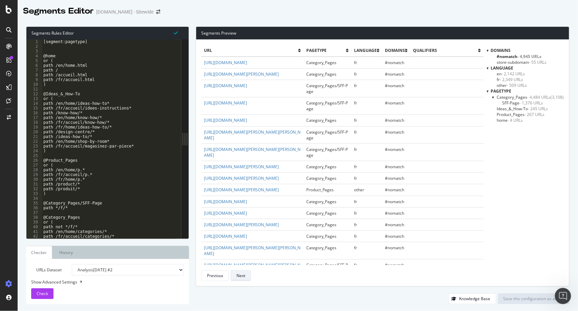
click at [244, 277] on div "Next" at bounding box center [241, 276] width 9 height 6
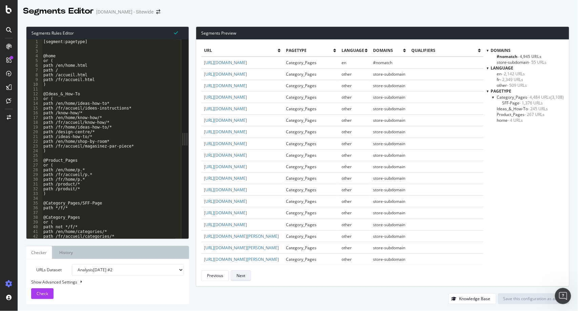
click at [244, 277] on div "Next" at bounding box center [241, 276] width 9 height 6
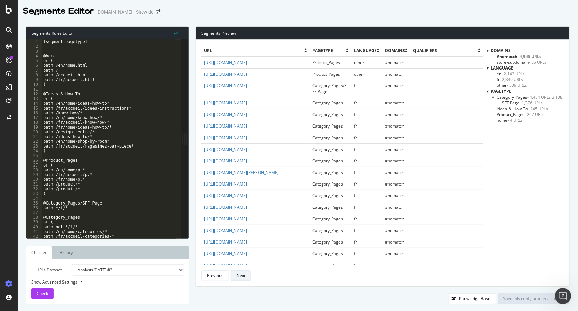
click at [244, 277] on div "Next" at bounding box center [241, 276] width 9 height 6
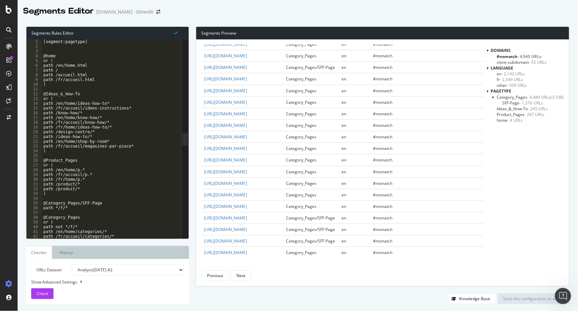
scroll to position [1823, 0]
click at [237, 276] on div "Next" at bounding box center [241, 276] width 9 height 6
